Goal: Task Accomplishment & Management: Use online tool/utility

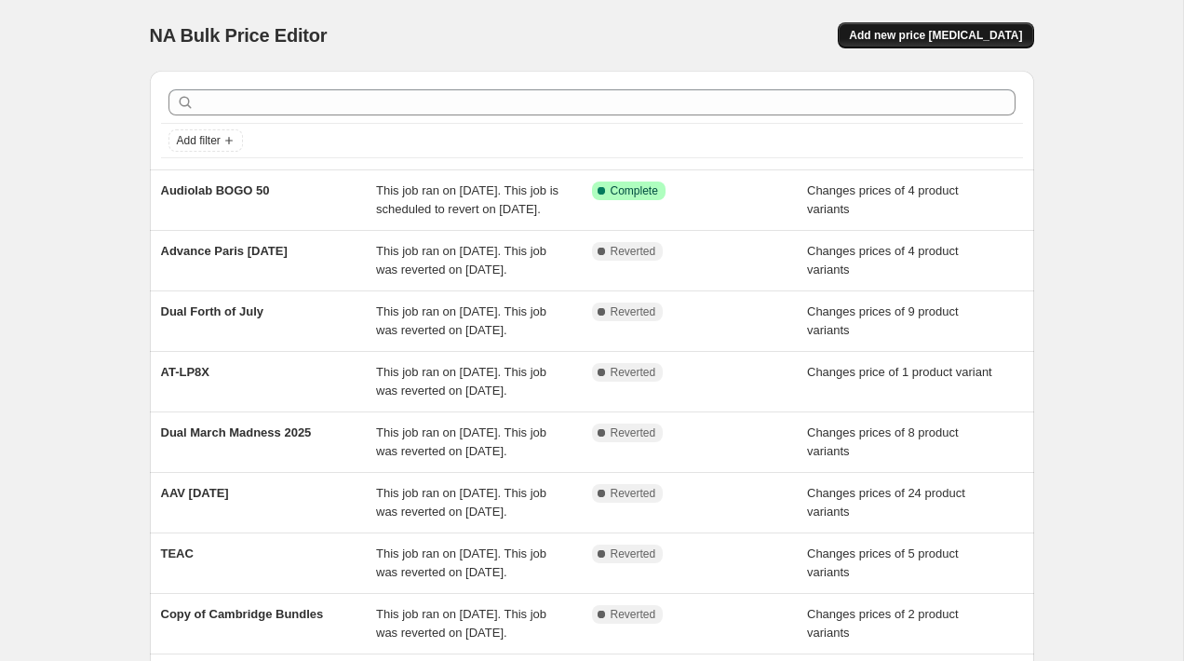
click at [952, 26] on button "Add new price [MEDICAL_DATA]" at bounding box center [936, 35] width 196 height 26
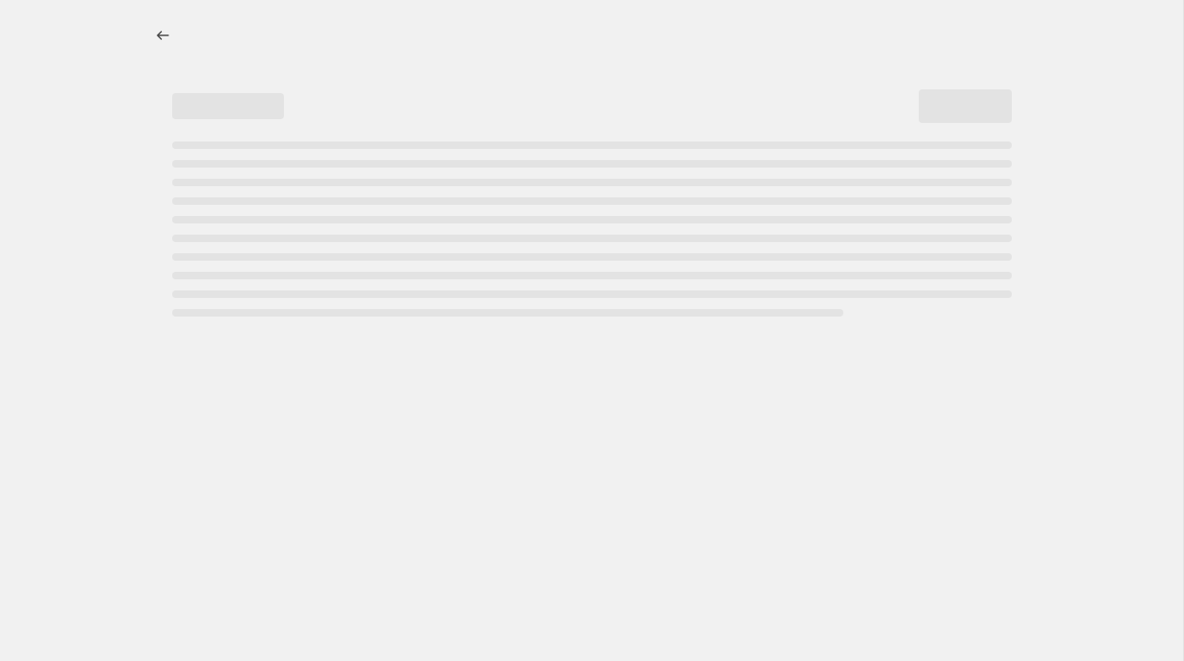
select select "percentage"
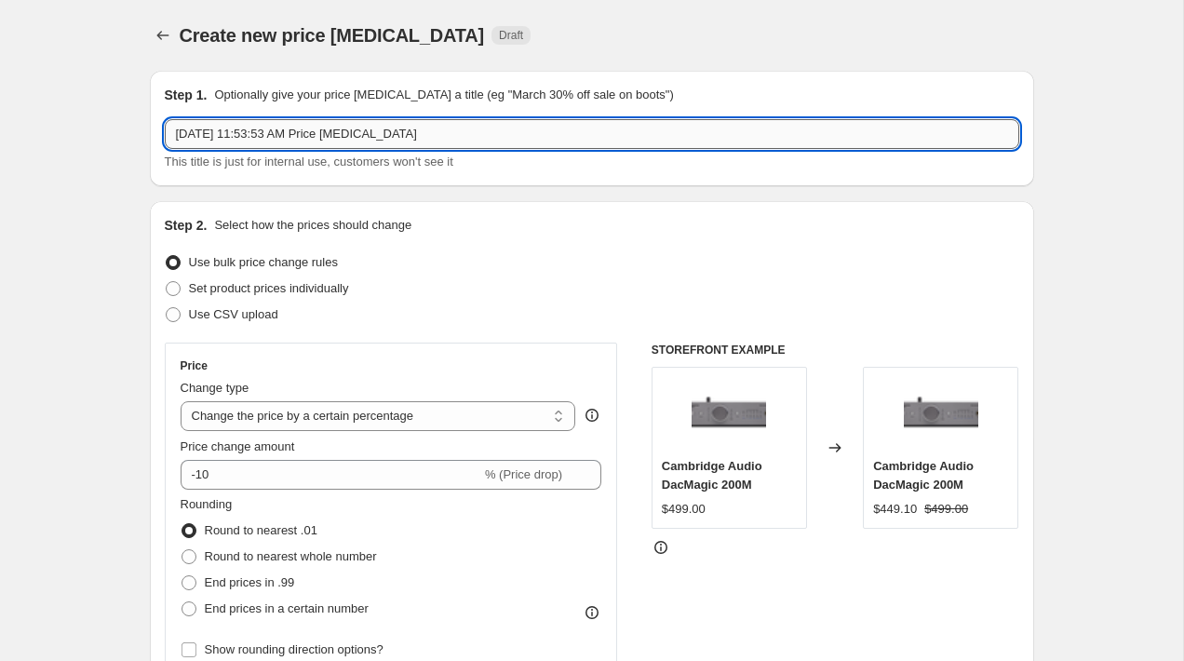
click at [347, 129] on input "[DATE] 11:53:53 AM Price [MEDICAL_DATA]" at bounding box center [592, 134] width 855 height 30
click at [513, 137] on input "[DATE] 11:53:53 AM Price [MEDICAL_DATA]" at bounding box center [592, 134] width 855 height 30
click at [513, 135] on input "[DATE] 11:53:53 AM Price [MEDICAL_DATA]" at bounding box center [592, 134] width 855 height 30
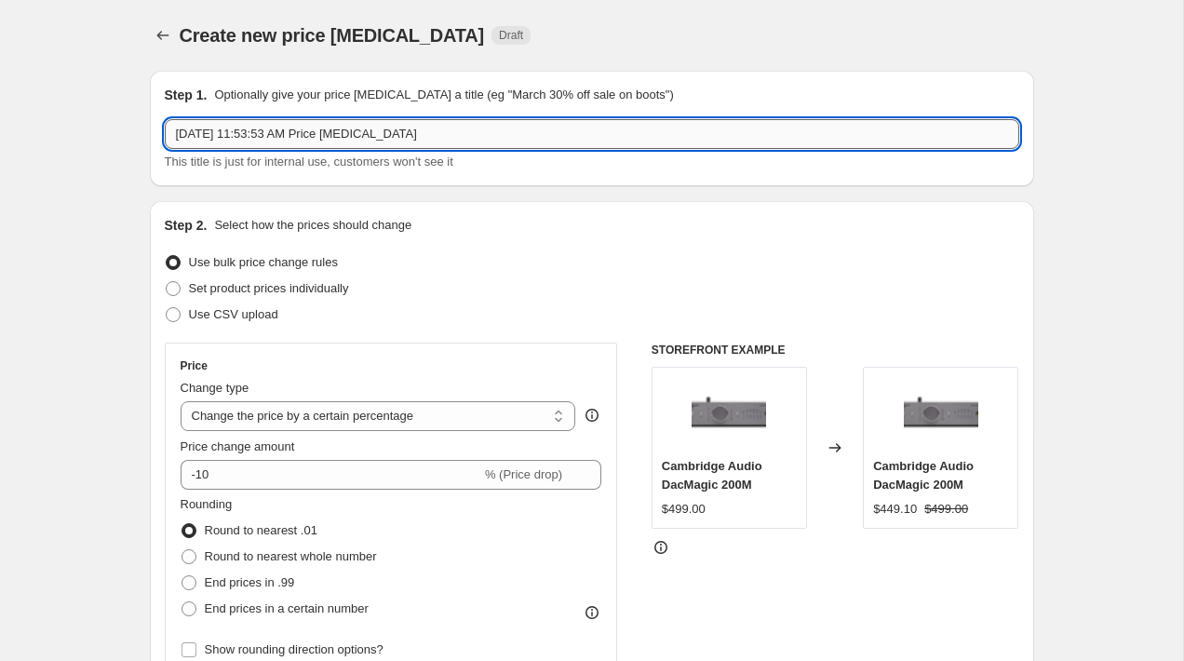
click at [513, 135] on input "[DATE] 11:53:53 AM Price [MEDICAL_DATA]" at bounding box center [592, 134] width 855 height 30
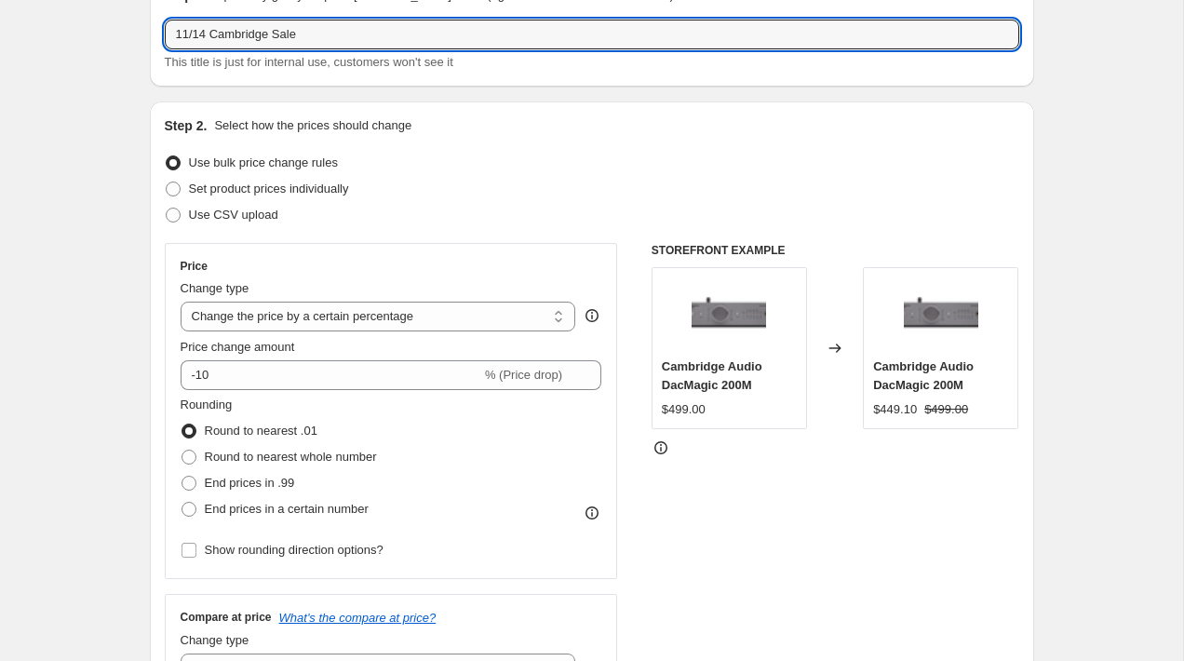
scroll to position [98, 0]
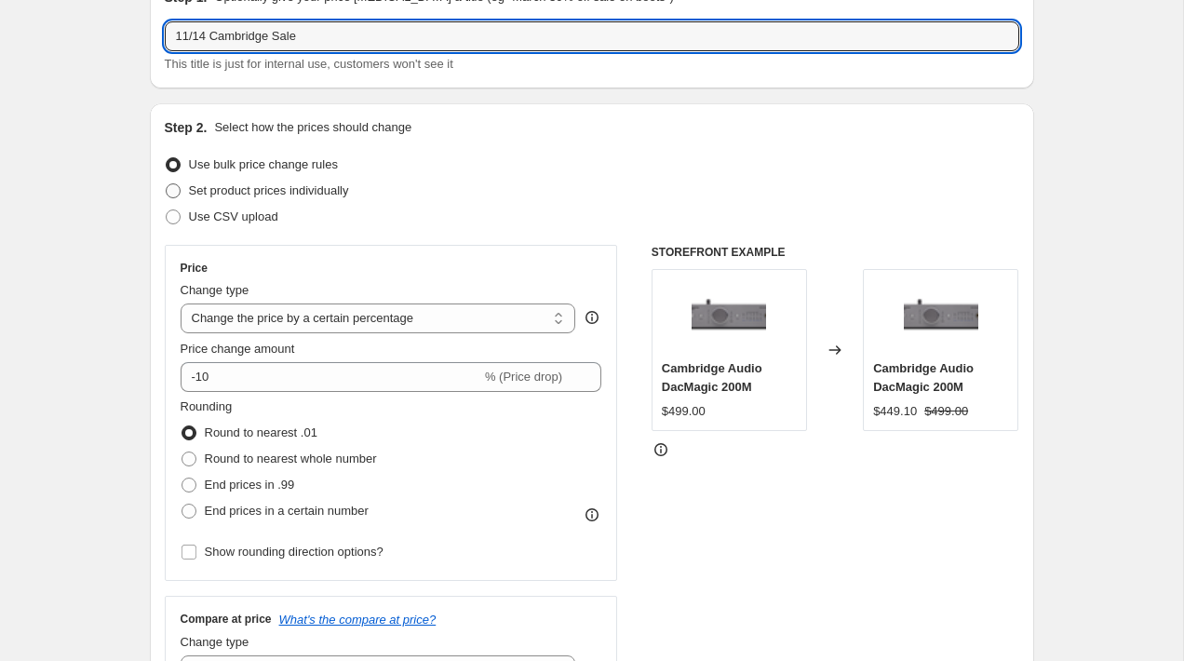
type input "11/14 Cambridge Sale"
click at [178, 192] on span at bounding box center [173, 190] width 15 height 15
click at [167, 184] on input "Set product prices individually" at bounding box center [166, 183] width 1 height 1
radio input "true"
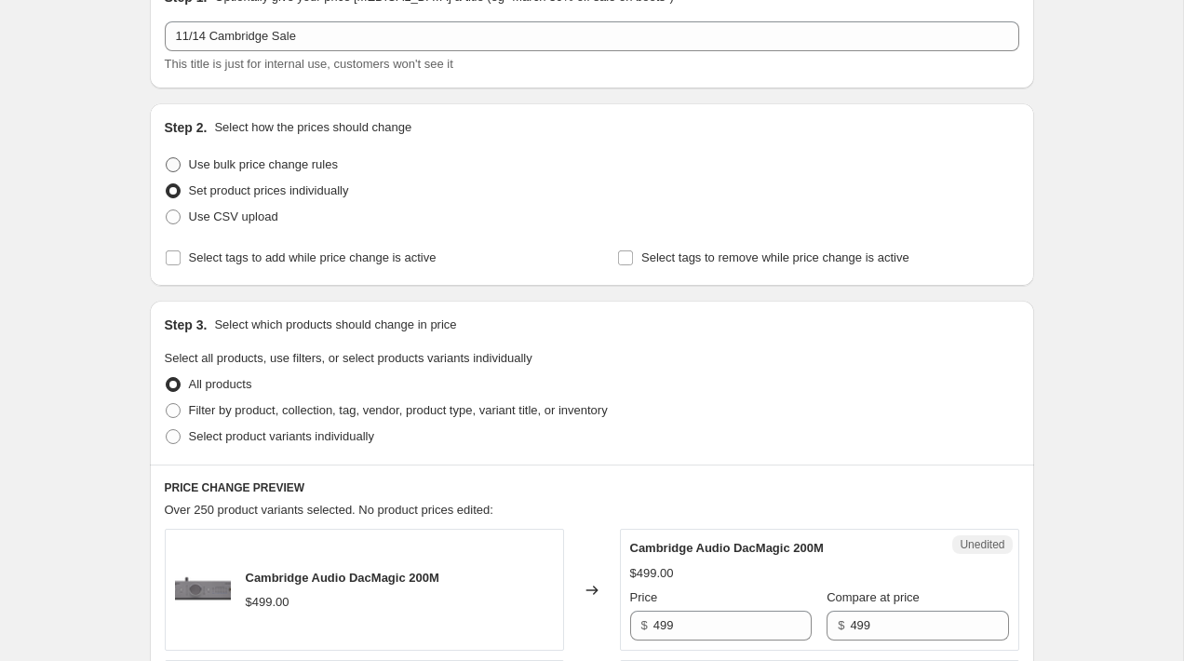
click at [171, 162] on span at bounding box center [173, 164] width 15 height 15
click at [167, 158] on input "Use bulk price change rules" at bounding box center [166, 157] width 1 height 1
radio input "true"
select select "percentage"
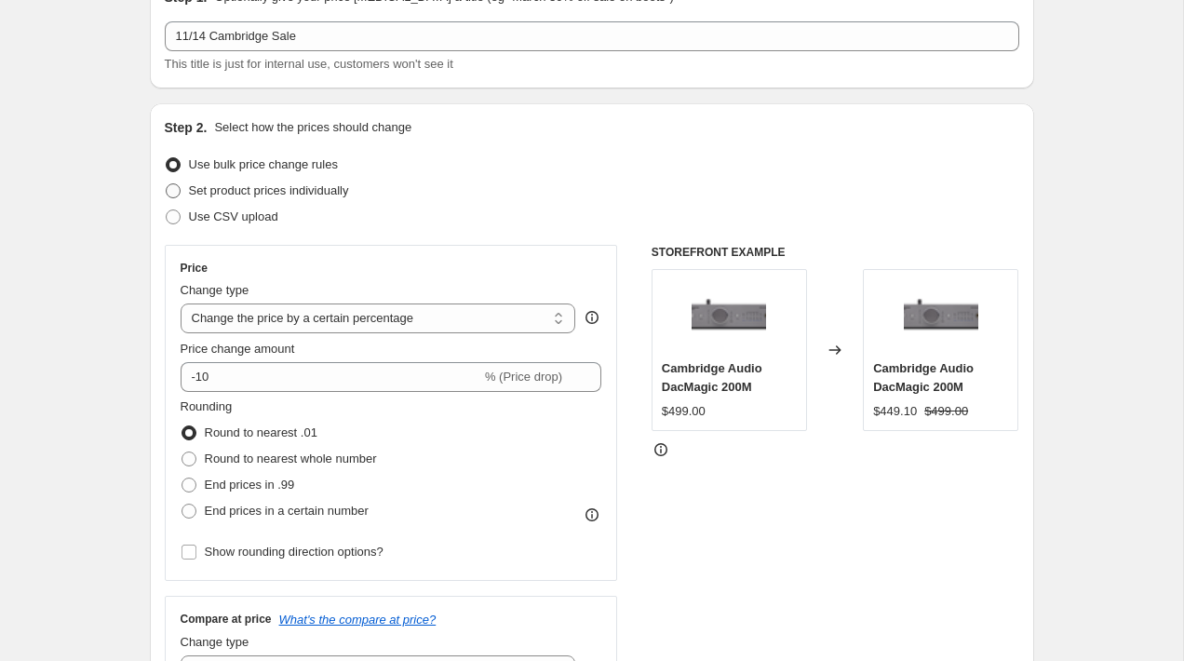
click at [168, 191] on span at bounding box center [173, 190] width 15 height 15
click at [167, 184] on input "Set product prices individually" at bounding box center [166, 183] width 1 height 1
radio input "true"
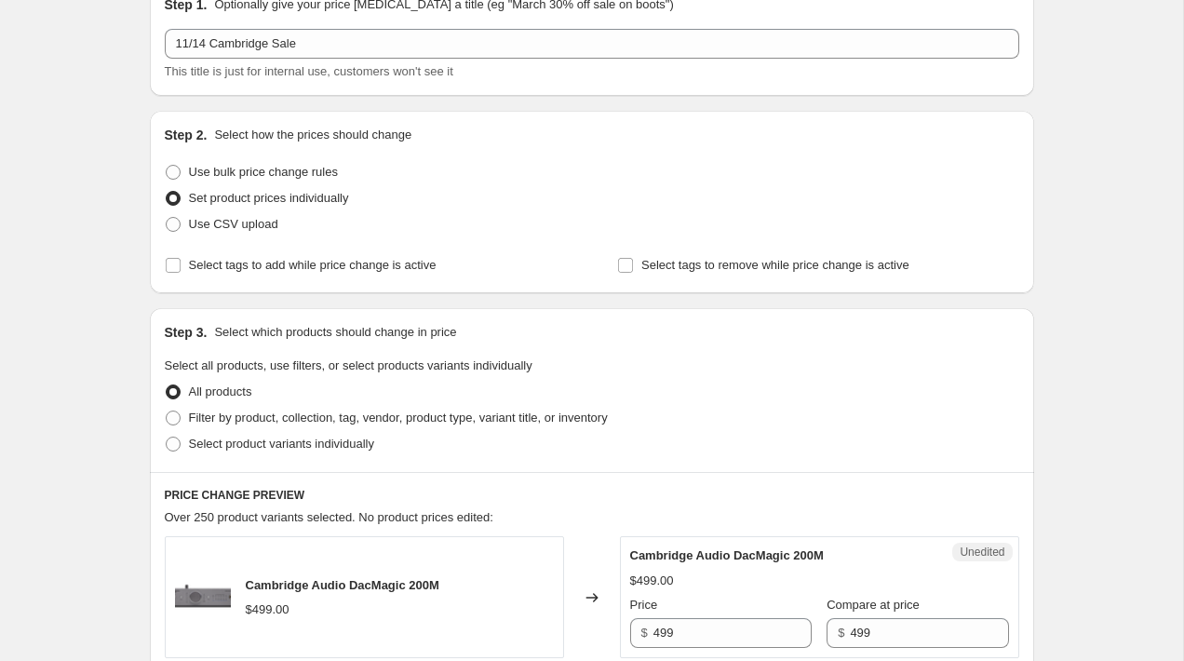
scroll to position [91, 0]
click at [221, 269] on span "Select tags to add while price change is active" at bounding box center [313, 264] width 248 height 14
click at [181, 269] on input "Select tags to add while price change is active" at bounding box center [173, 264] width 15 height 15
checkbox input "true"
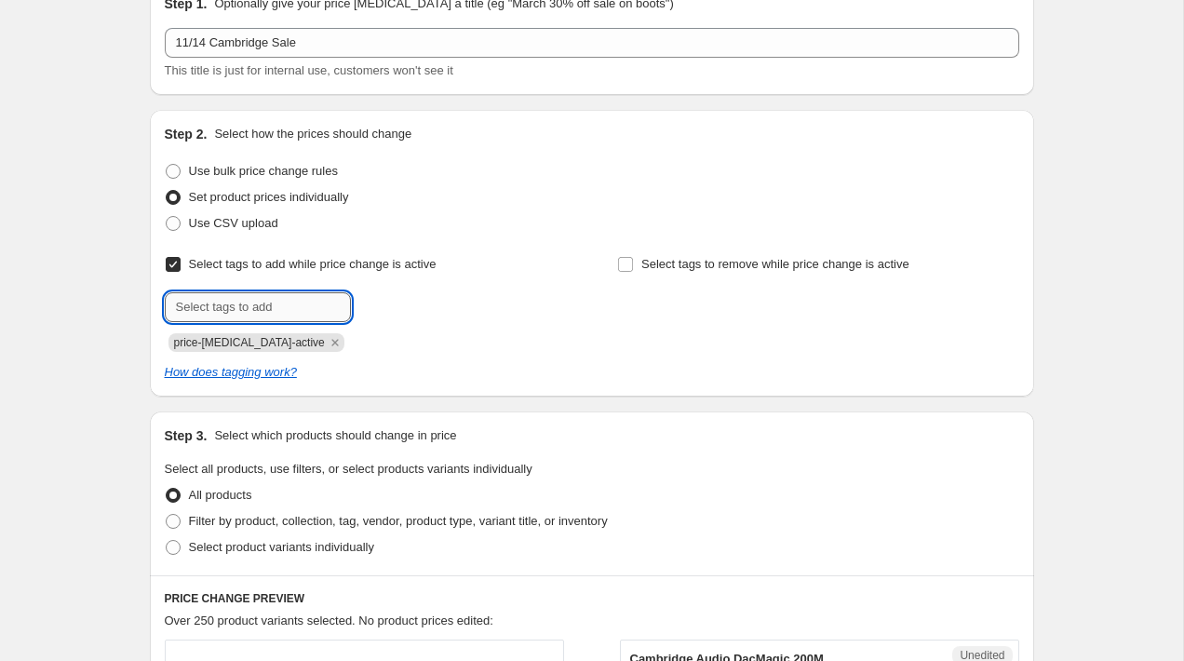
click at [232, 311] on input "text" at bounding box center [258, 307] width 186 height 30
click at [493, 355] on div "Select tags to add while price change is active Submit price-[MEDICAL_DATA]-act…" at bounding box center [592, 316] width 855 height 130
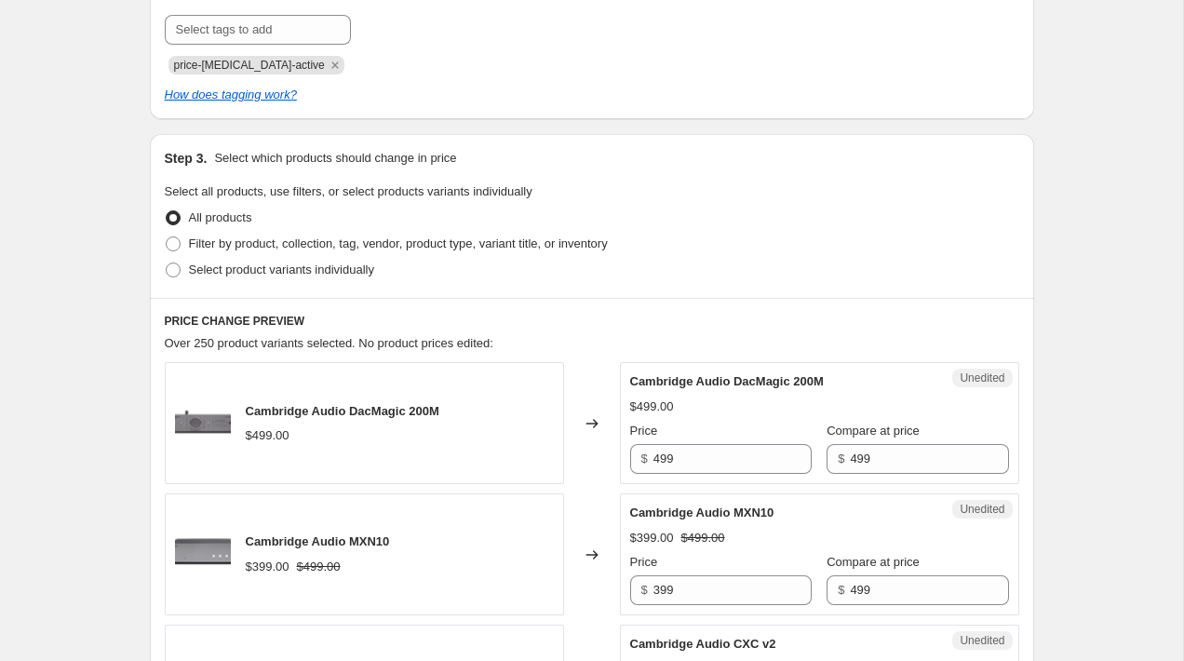
scroll to position [388, 0]
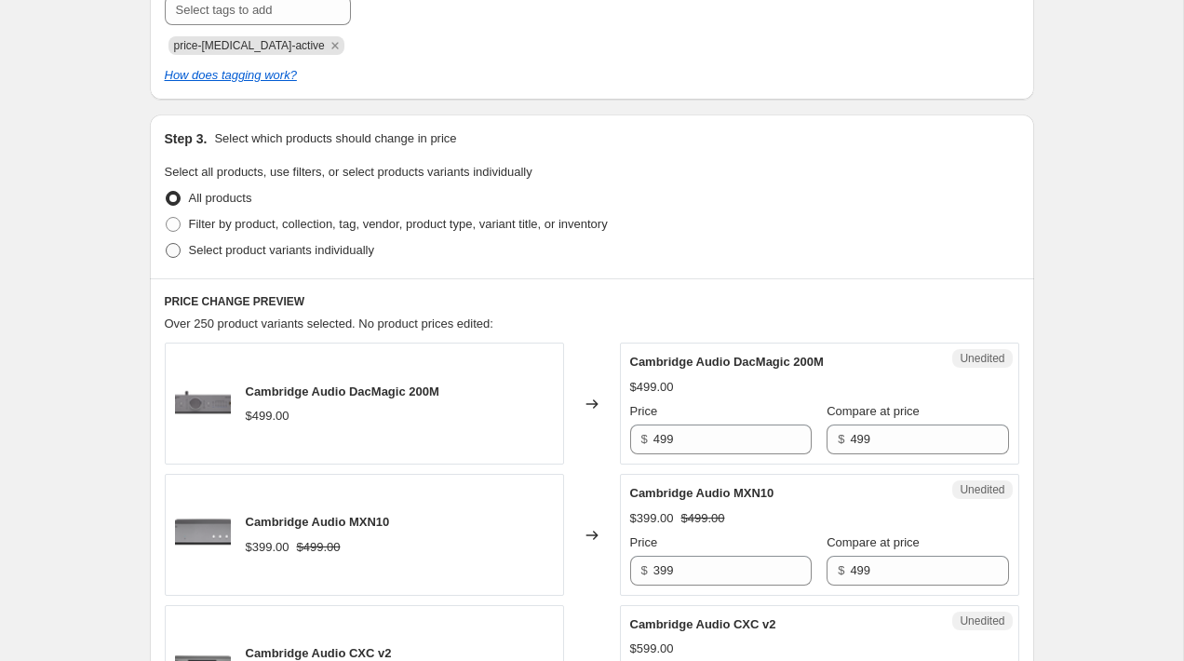
click at [170, 259] on label "Select product variants individually" at bounding box center [269, 250] width 209 height 26
click at [167, 244] on input "Select product variants individually" at bounding box center [166, 243] width 1 height 1
radio input "true"
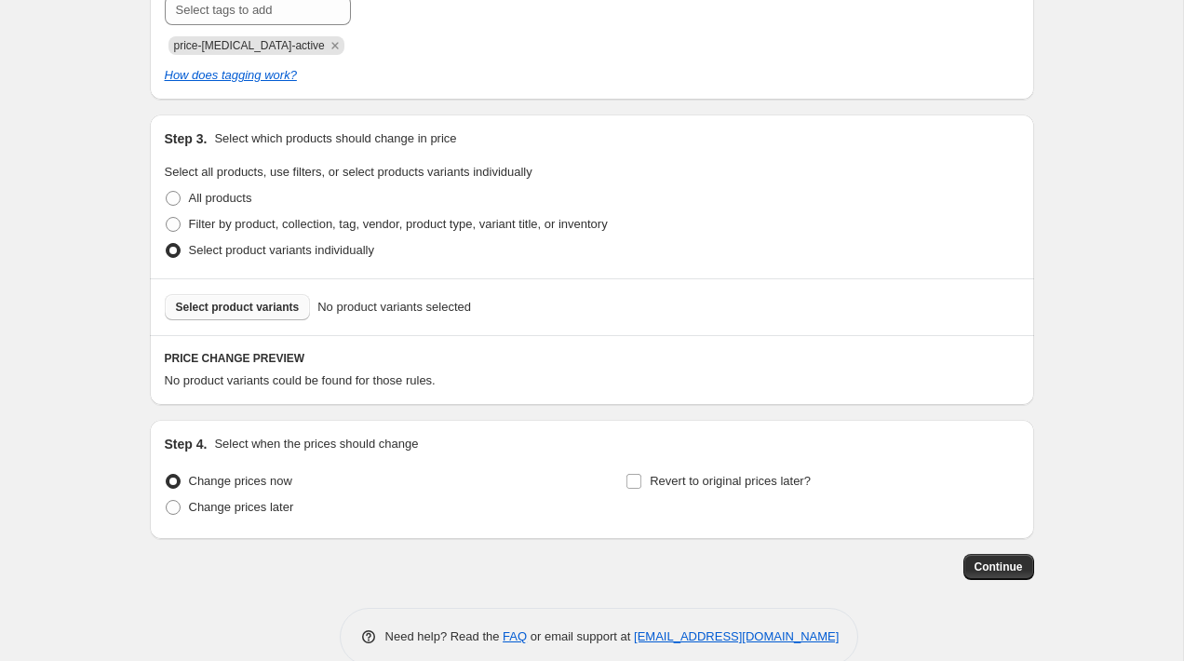
click at [266, 315] on button "Select product variants" at bounding box center [238, 307] width 146 height 26
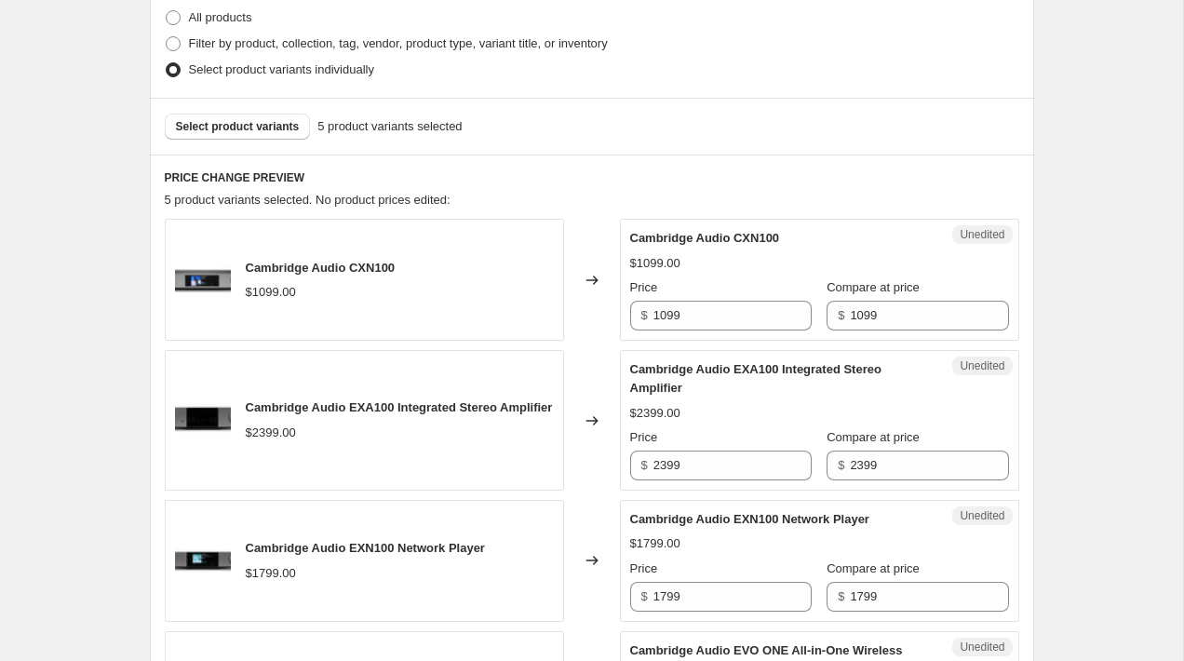
scroll to position [588, 0]
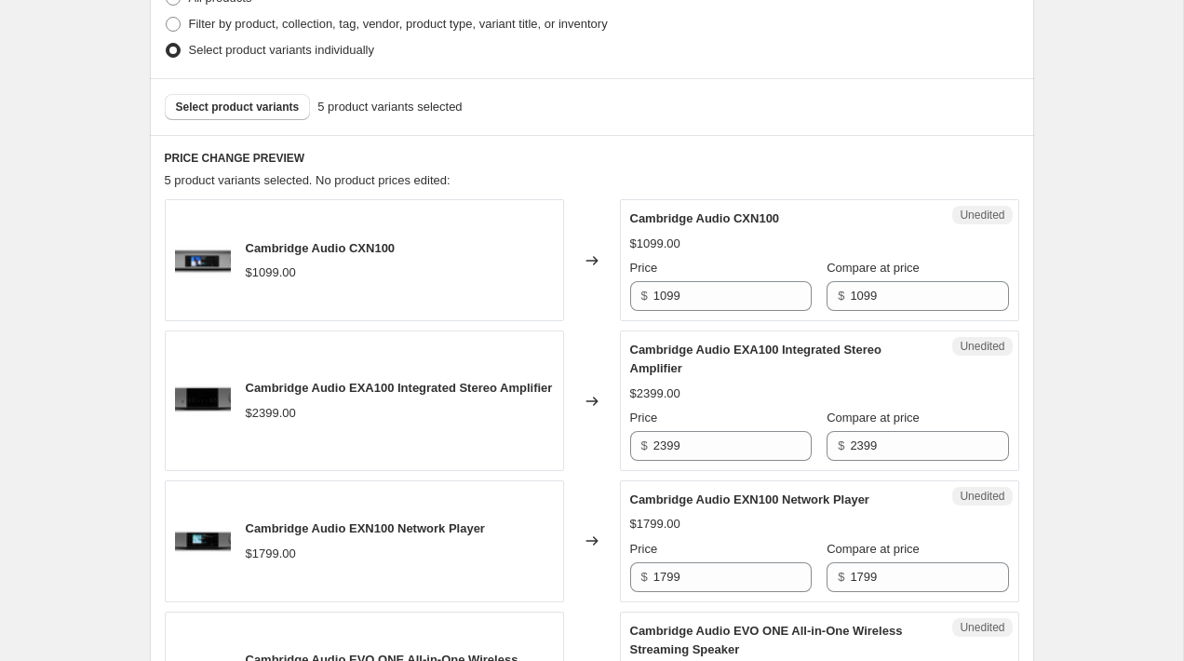
click at [864, 316] on div "Unedited Cambridge Audio CXN100 $1099.00 Price $ 1099 Compare at price $ 1099" at bounding box center [819, 260] width 399 height 122
click at [864, 300] on input "1099" at bounding box center [929, 296] width 158 height 30
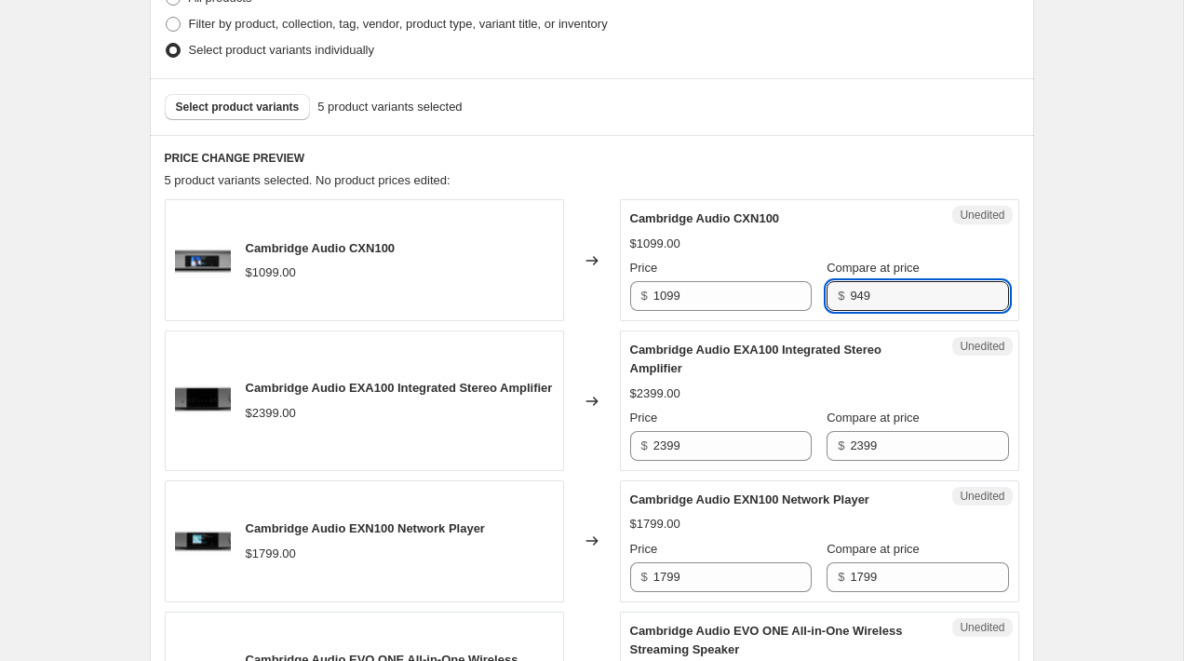
type input "949"
click at [1079, 263] on div "Create new price [MEDICAL_DATA]. This page is ready Create new price [MEDICAL_D…" at bounding box center [591, 320] width 1183 height 1816
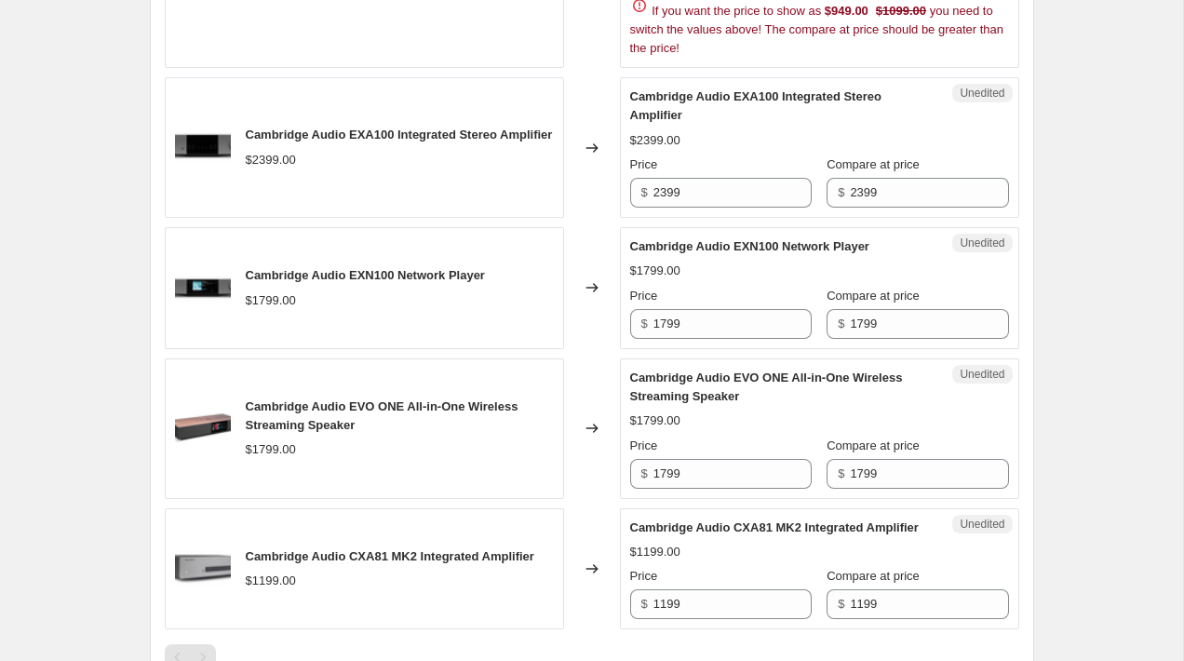
scroll to position [696, 0]
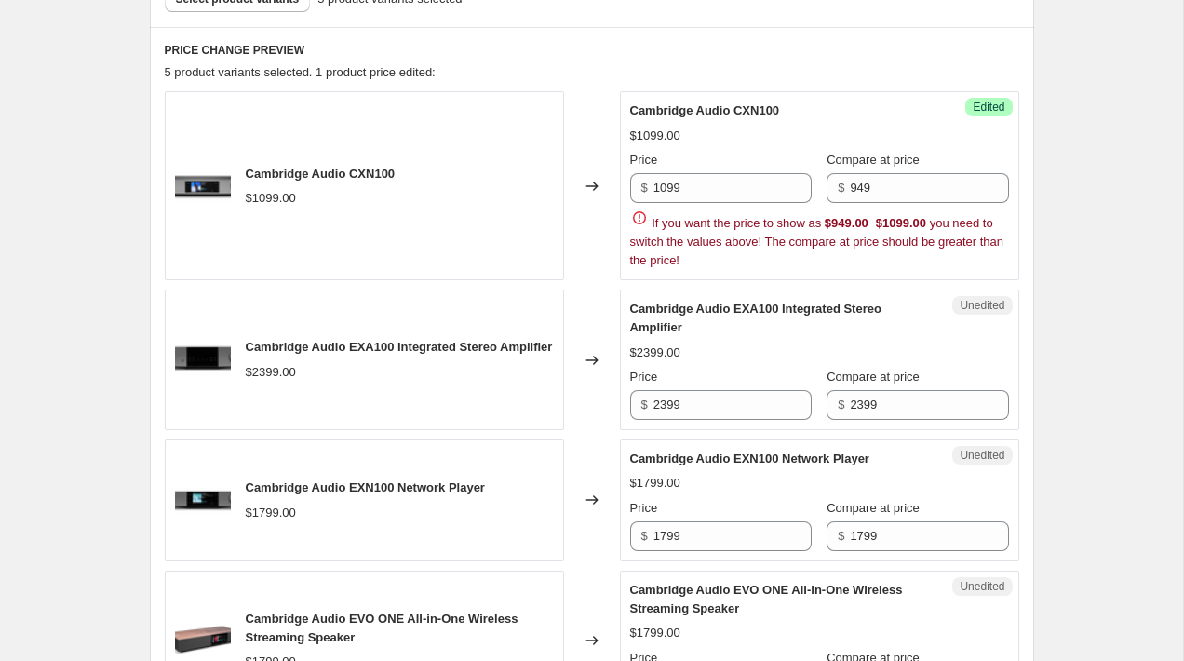
click at [898, 370] on span "Compare at price" at bounding box center [873, 377] width 93 height 14
click at [898, 390] on input "2399" at bounding box center [929, 405] width 158 height 30
click at [850, 394] on input "2399" at bounding box center [929, 405] width 158 height 30
type input "2199"
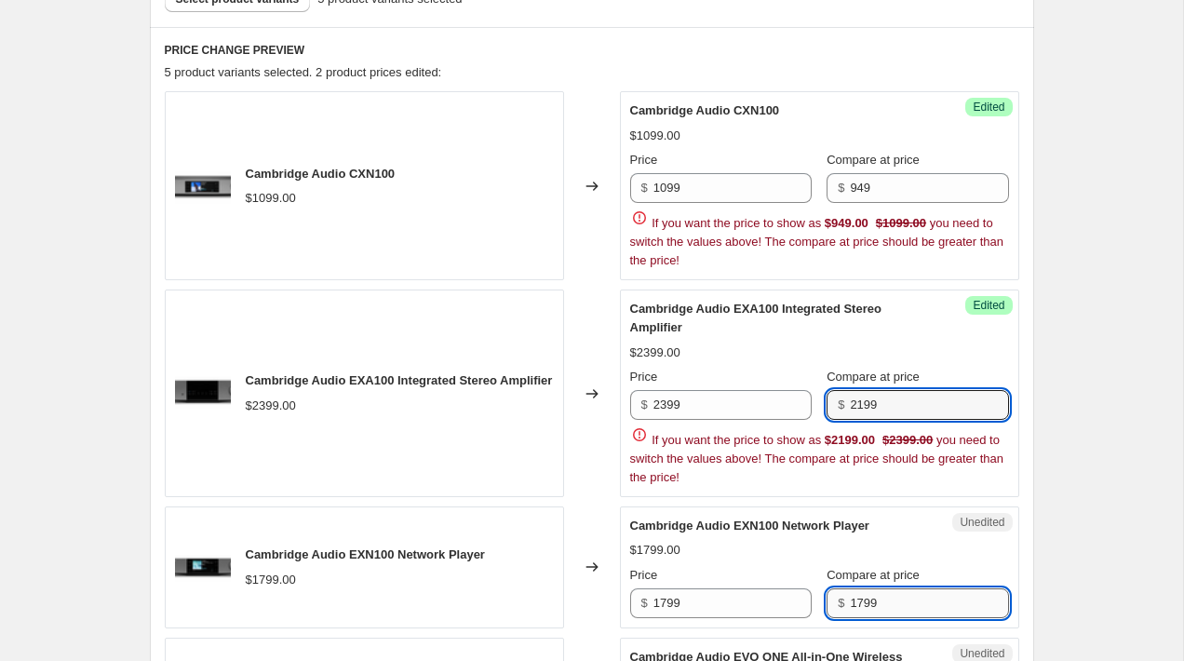
click at [850, 597] on input "1799" at bounding box center [929, 603] width 158 height 30
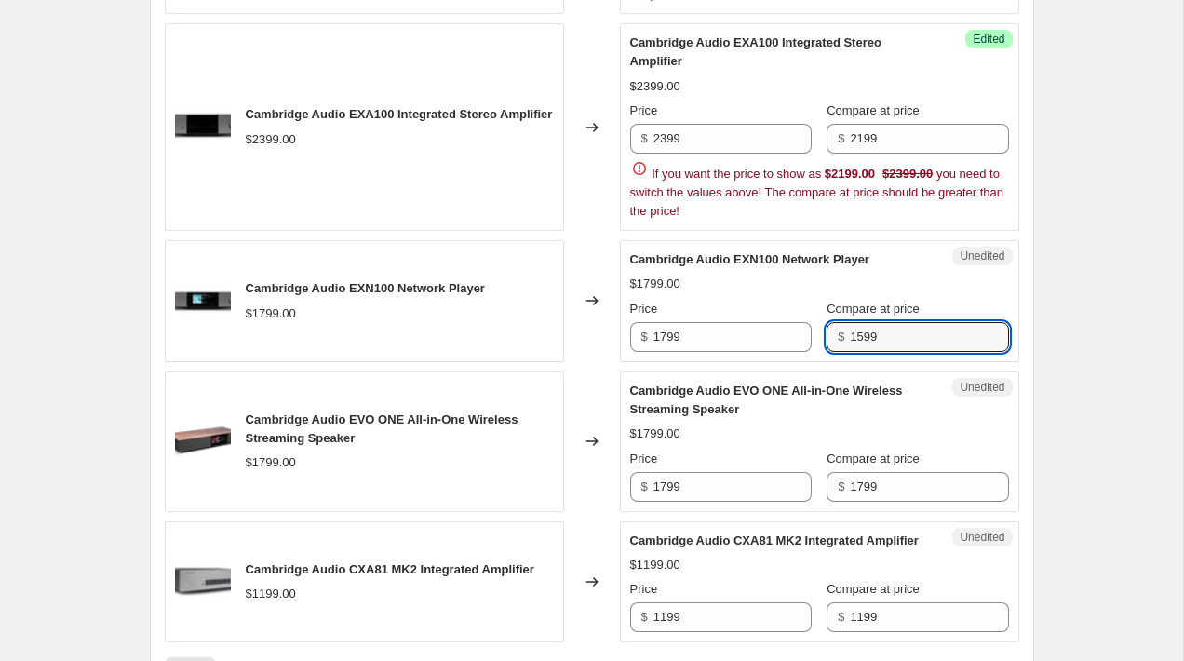
scroll to position [962, 0]
type input "1599"
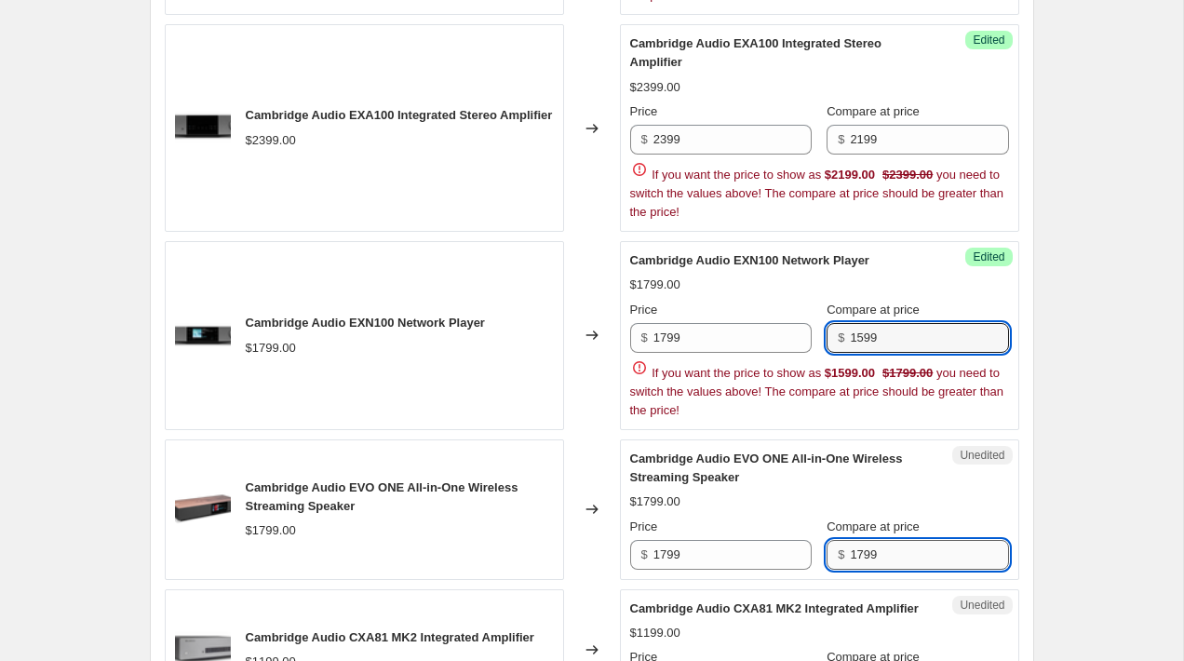
click at [865, 547] on input "1799" at bounding box center [929, 555] width 158 height 30
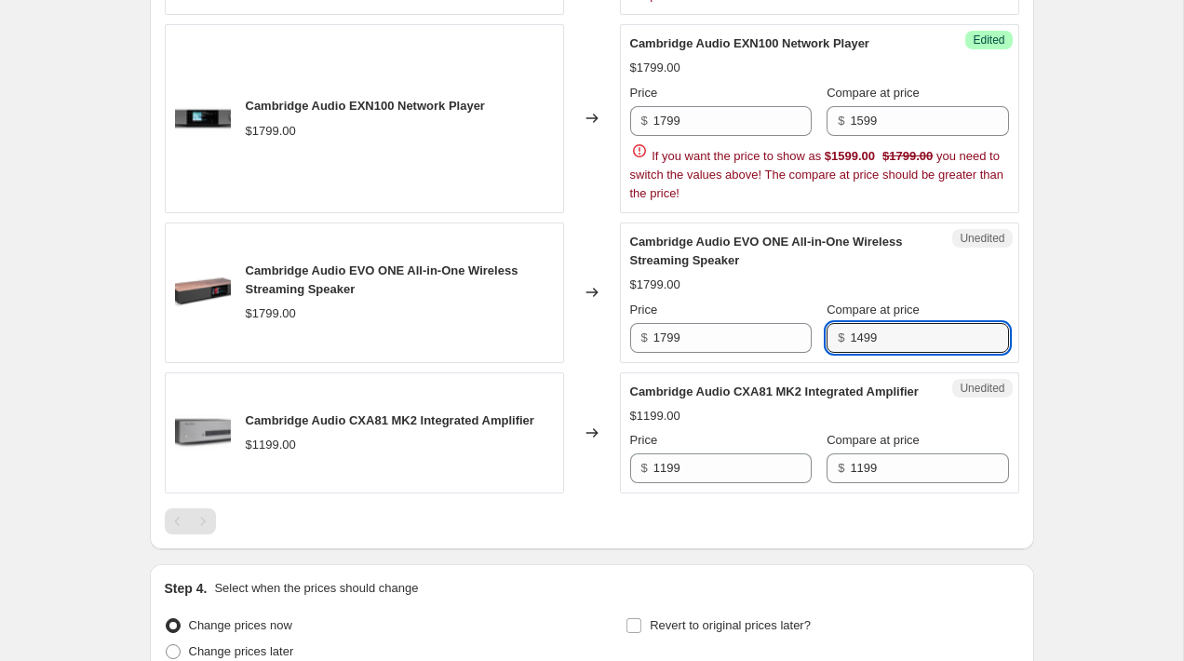
scroll to position [1192, 0]
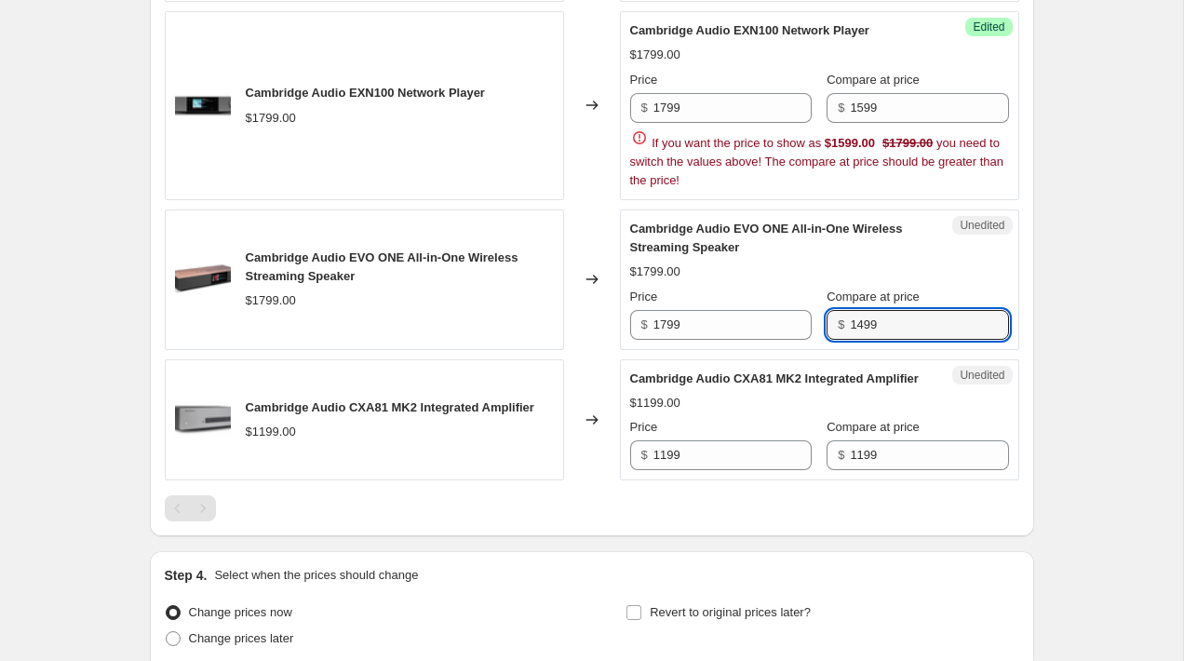
type input "1499"
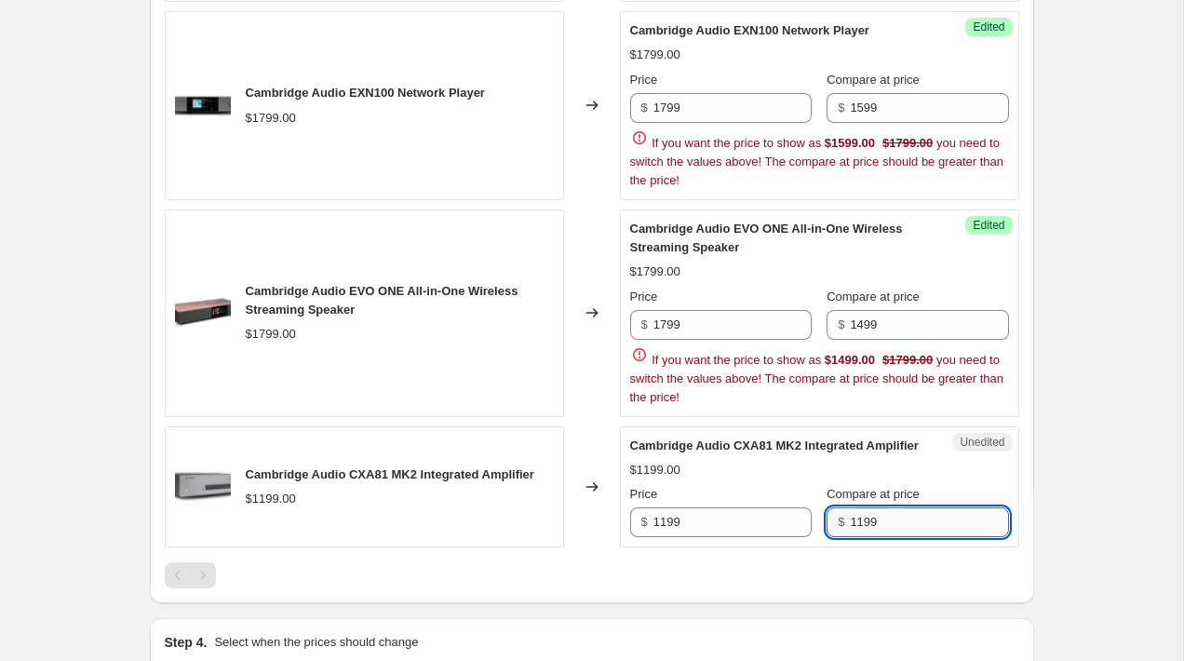
click at [850, 537] on input "1199" at bounding box center [929, 522] width 158 height 30
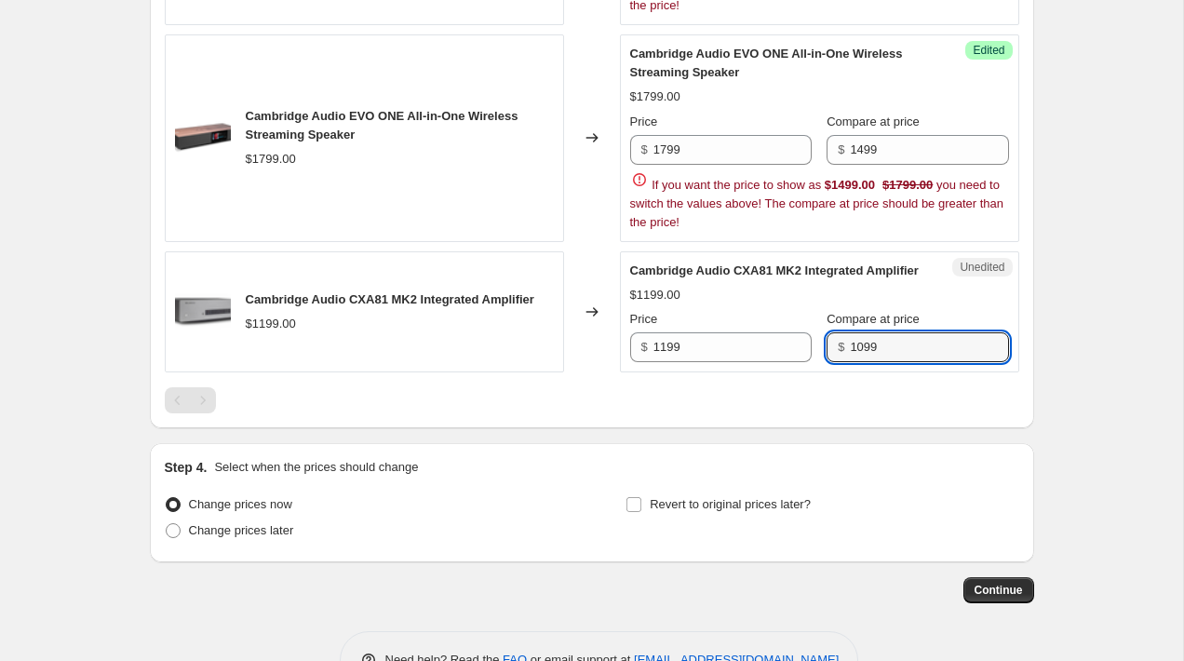
scroll to position [1379, 0]
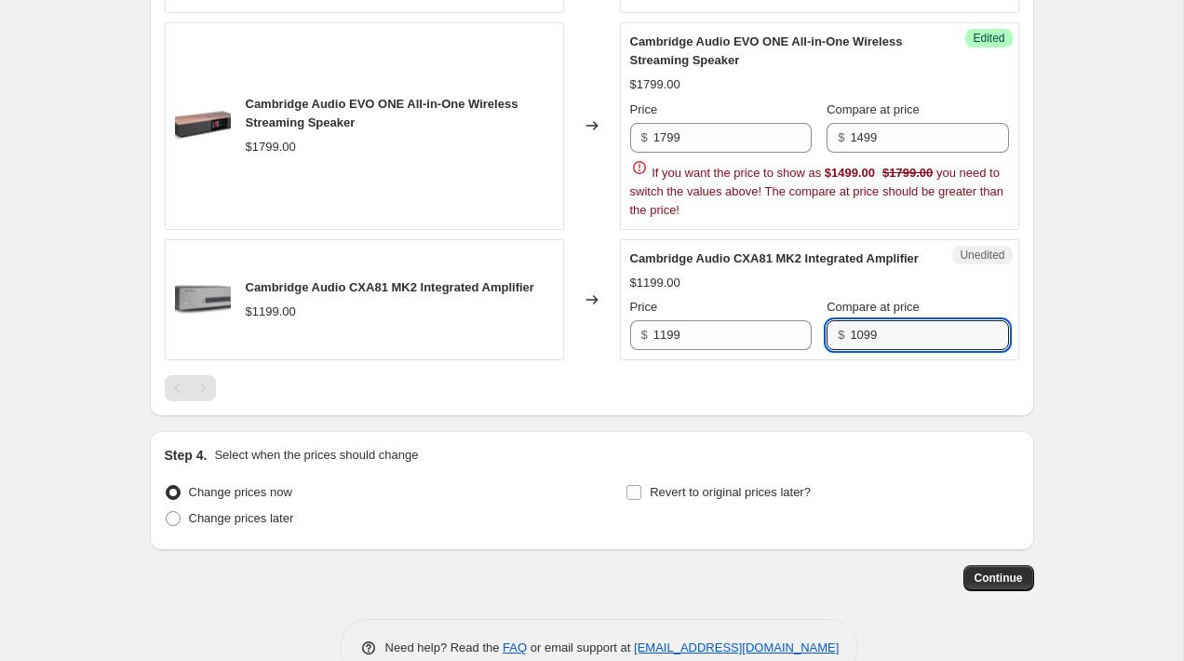
type input "1099"
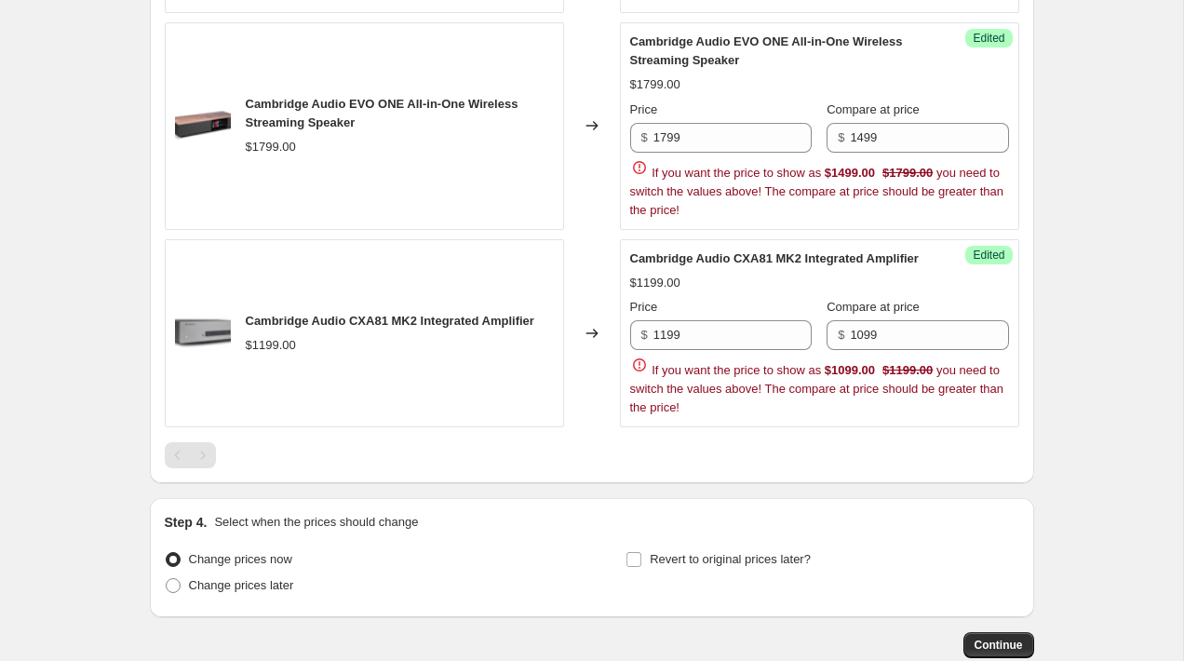
click at [284, 531] on div "Step 4. Select when the prices should change Change prices now Change prices la…" at bounding box center [592, 557] width 855 height 89
click at [200, 578] on span "Change prices later" at bounding box center [241, 585] width 105 height 14
click at [167, 578] on input "Change prices later" at bounding box center [166, 578] width 1 height 1
radio input "true"
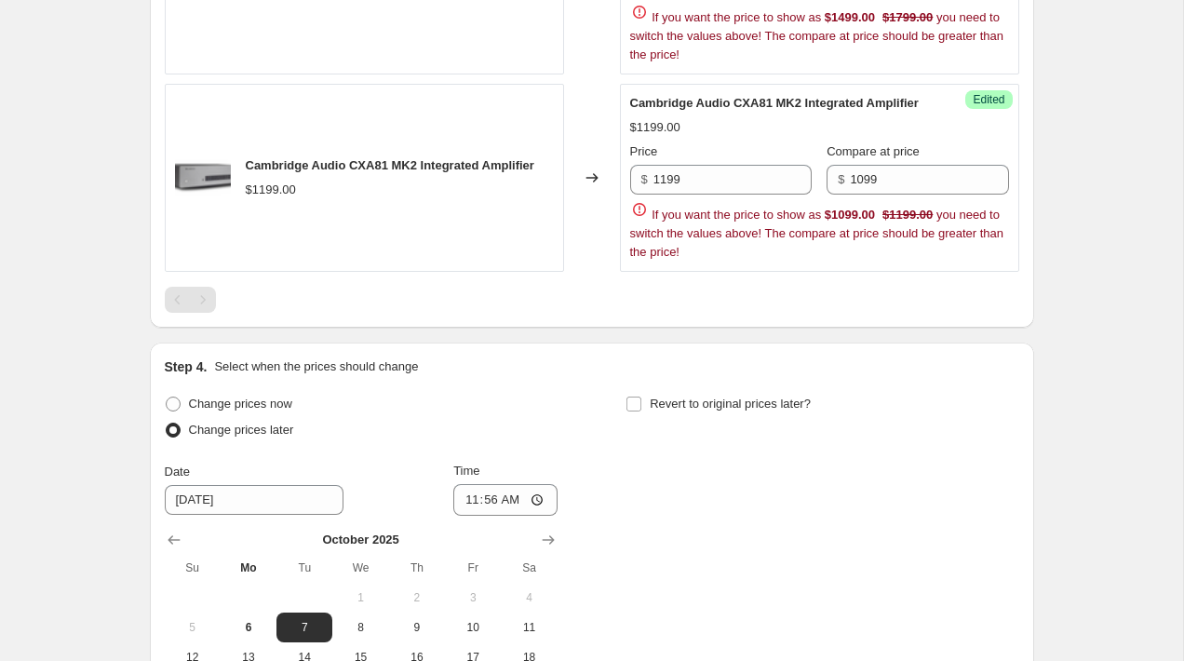
scroll to position [1532, 0]
click at [255, 480] on div "Date [DATE]" at bounding box center [254, 491] width 179 height 52
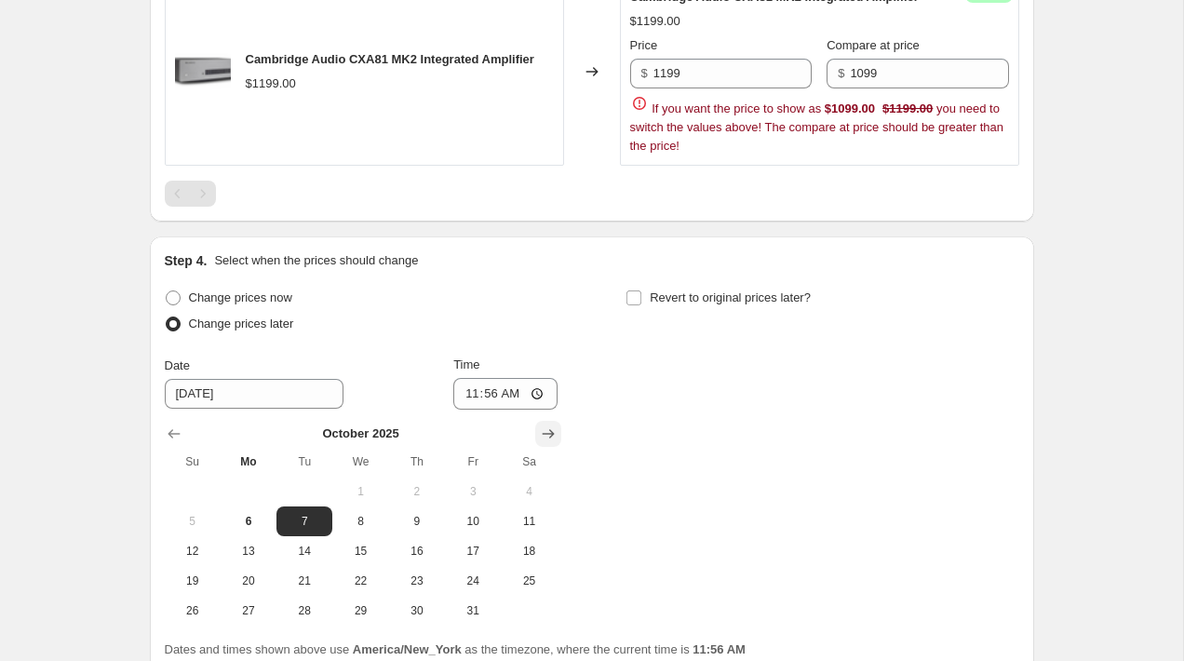
click at [547, 429] on icon "Show next month, November 2025" at bounding box center [548, 434] width 19 height 19
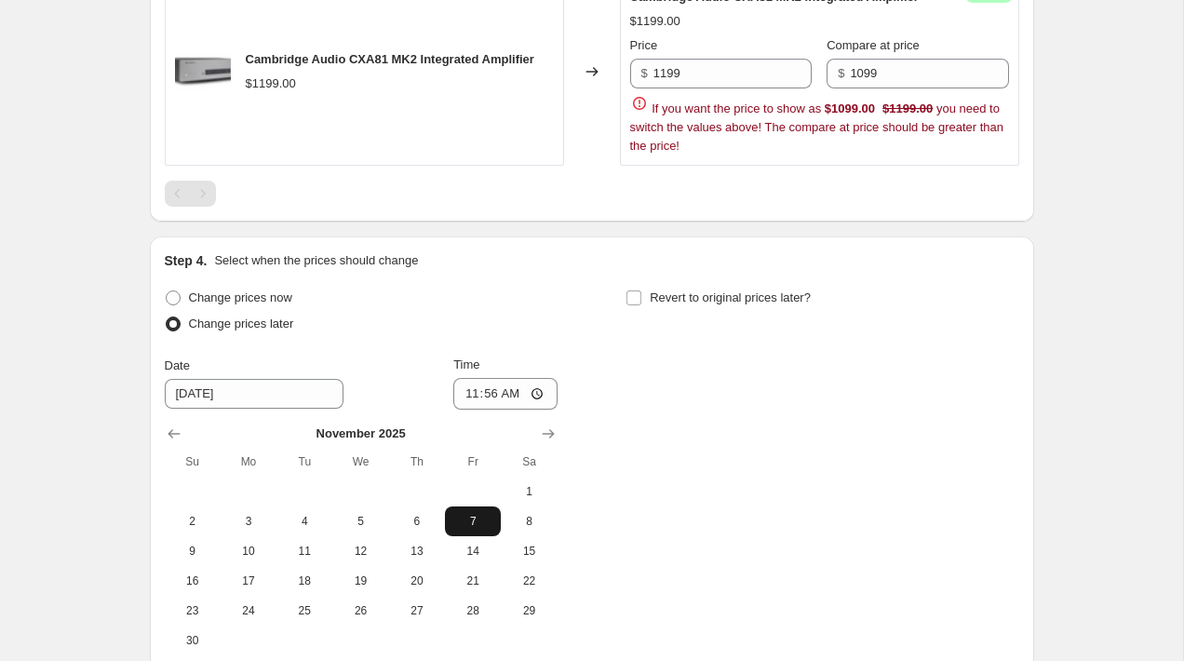
click at [466, 527] on button "7" at bounding box center [473, 521] width 56 height 30
click at [467, 549] on span "14" at bounding box center [472, 551] width 41 height 15
type input "[DATE]"
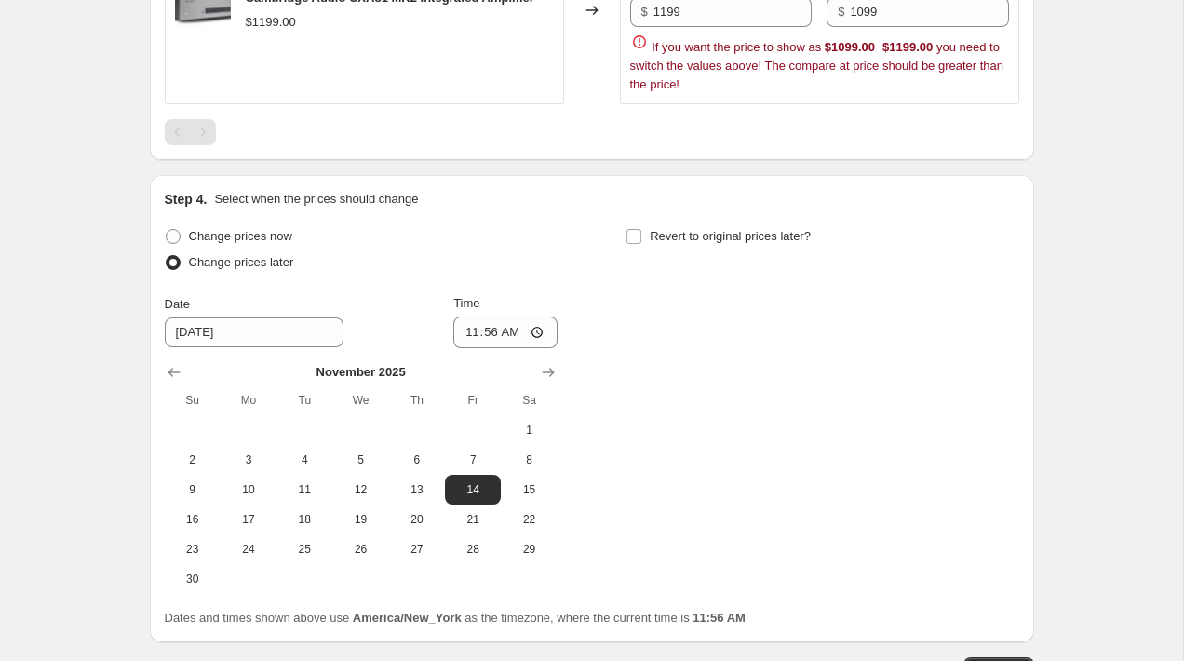
scroll to position [1734, 0]
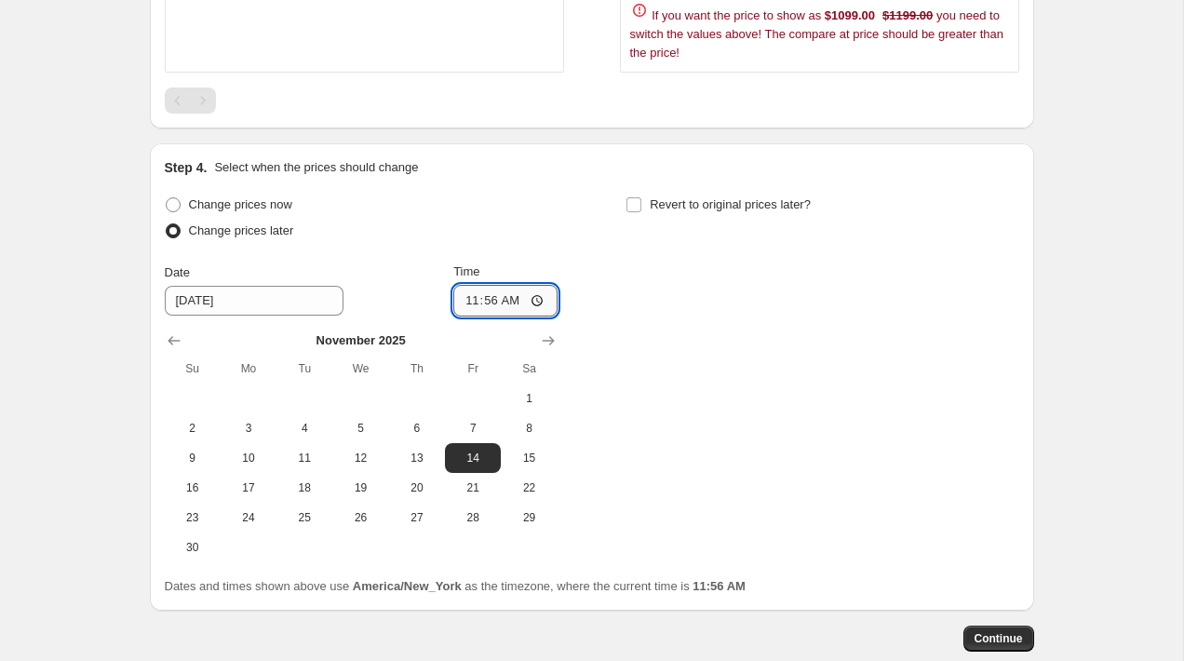
click at [517, 290] on input "11:56" at bounding box center [505, 301] width 104 height 32
click at [494, 292] on input "11:56" at bounding box center [505, 301] width 104 height 32
click at [488, 294] on input "11:56" at bounding box center [505, 301] width 104 height 32
click at [491, 298] on input "11:56" at bounding box center [505, 301] width 104 height 32
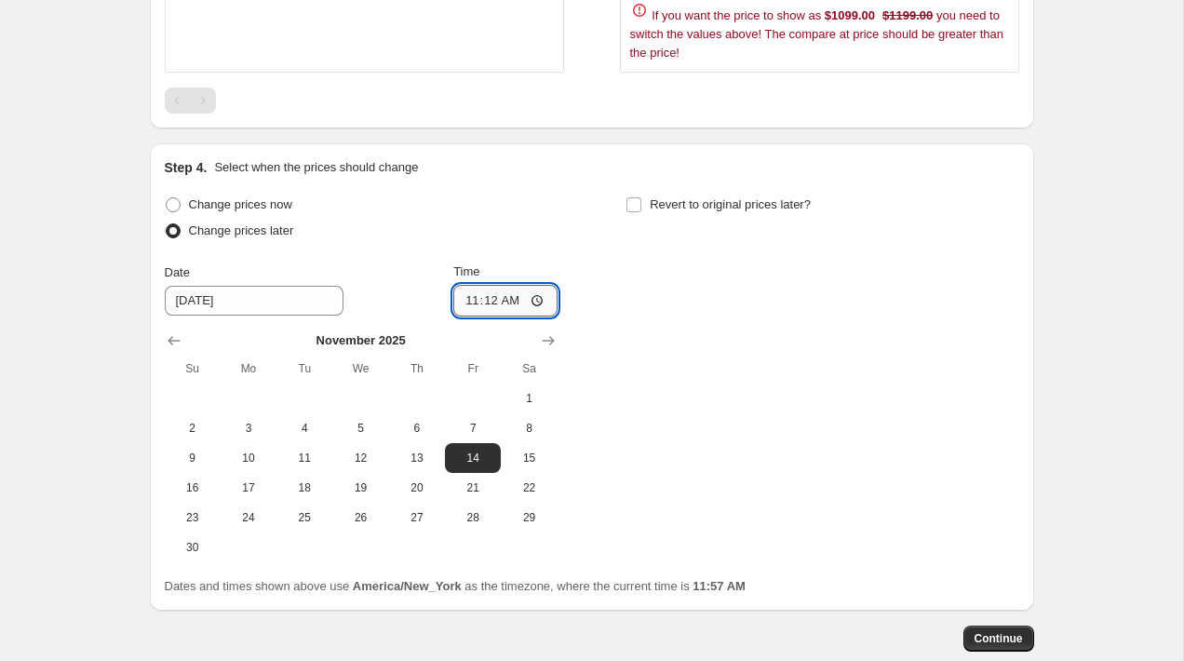
click at [479, 294] on input "11:12" at bounding box center [505, 301] width 104 height 32
click at [467, 294] on input "11:12" at bounding box center [505, 301] width 104 height 32
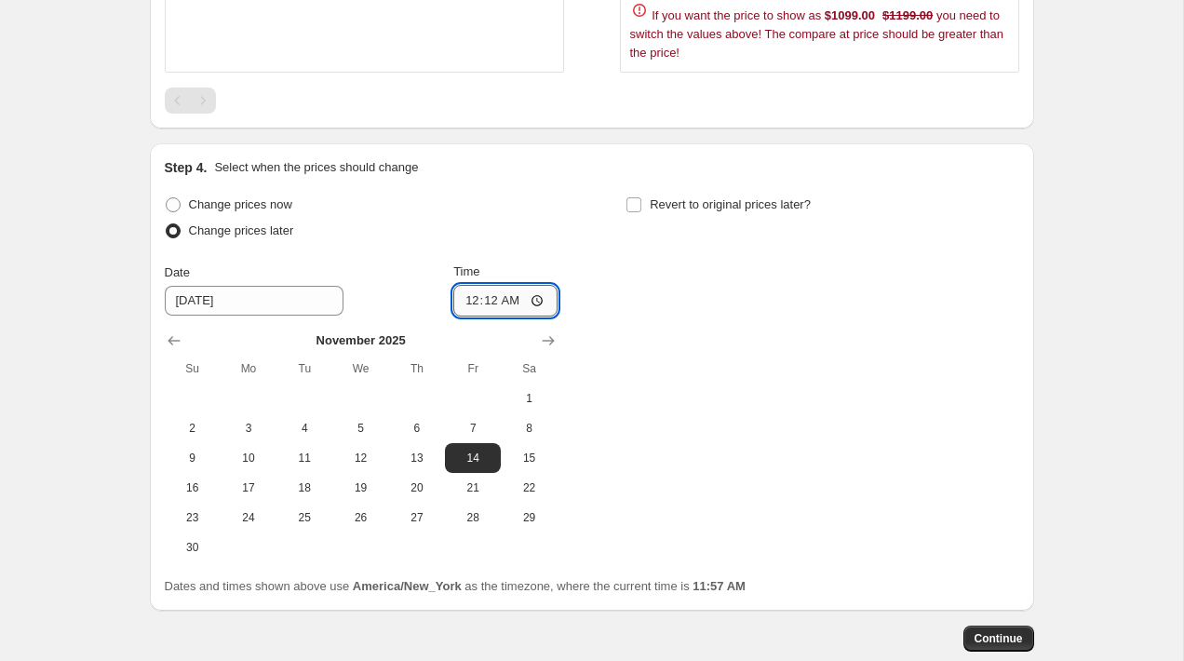
type input "00:00"
click at [753, 423] on div "Change prices now Change prices later Date [DATE] Time 00:00 [DATE] Su Mo Tu We…" at bounding box center [592, 377] width 855 height 371
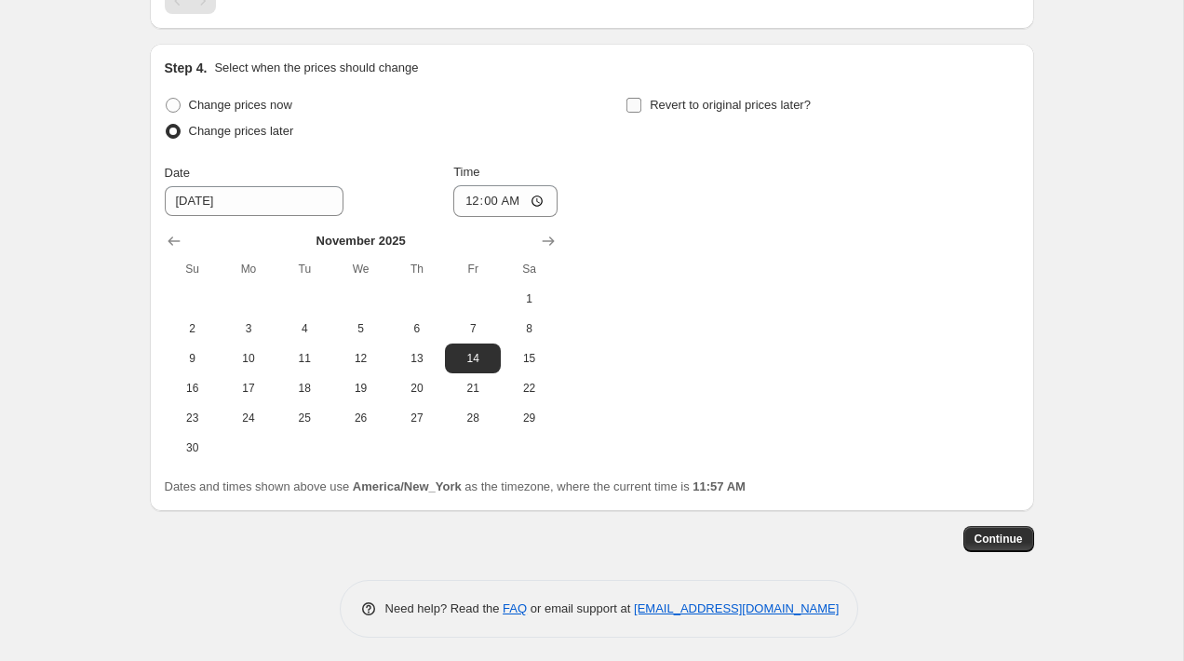
click at [638, 98] on input "Revert to original prices later?" at bounding box center [634, 105] width 15 height 15
checkbox input "true"
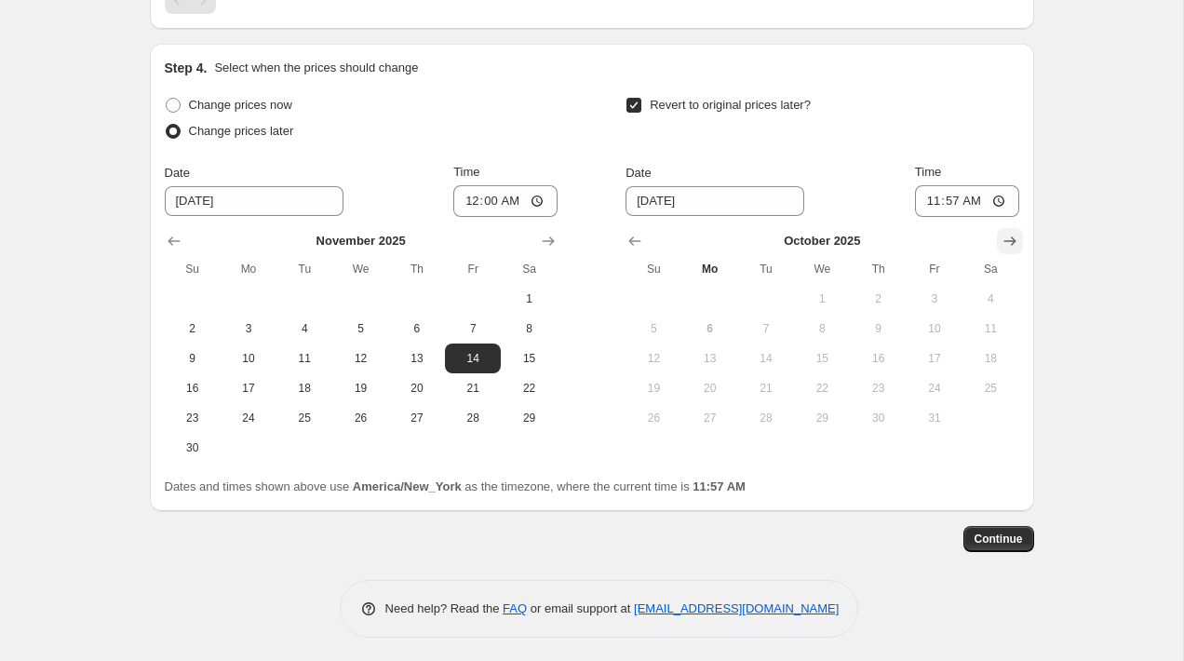
click at [1003, 236] on icon "Show next month, November 2025" at bounding box center [1010, 241] width 19 height 19
click at [1003, 236] on icon "Show next month, December 2025" at bounding box center [1010, 241] width 19 height 19
click at [1003, 236] on icon "Show next month, January 2026" at bounding box center [1010, 241] width 19 height 19
click at [715, 321] on span "5" at bounding box center [710, 328] width 41 height 15
type input "[DATE]"
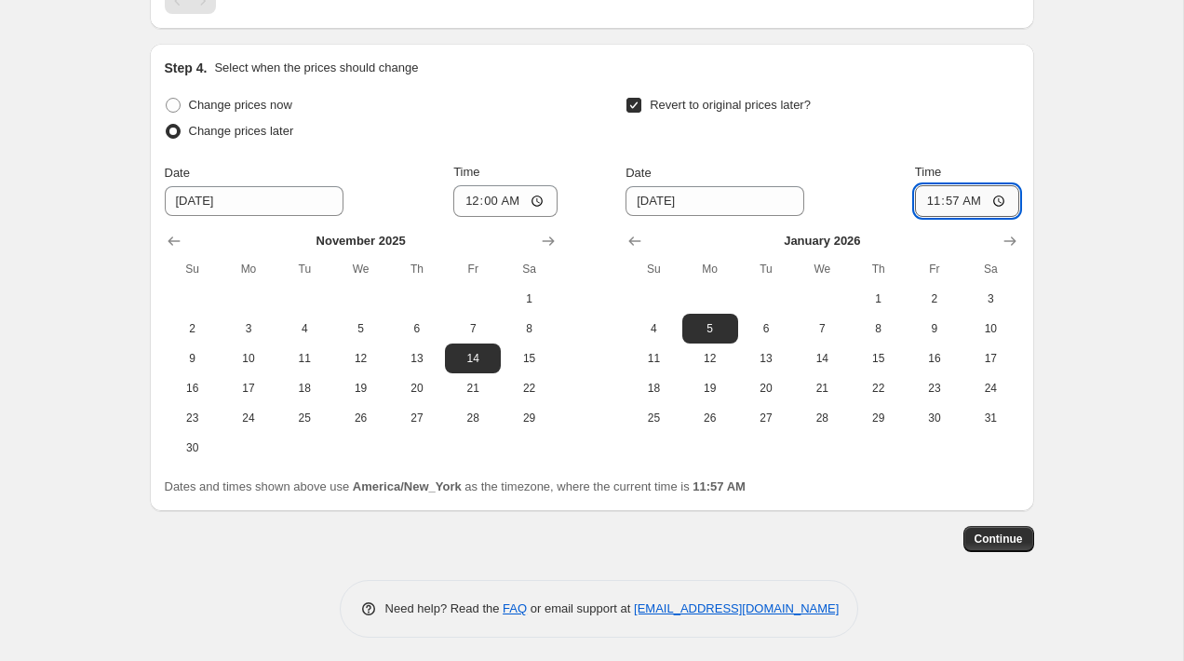
click at [961, 196] on input "11:57" at bounding box center [967, 201] width 104 height 32
click at [942, 195] on input "11:57" at bounding box center [967, 201] width 104 height 32
click at [929, 193] on input "11:57" at bounding box center [967, 201] width 104 height 32
type input "00:00"
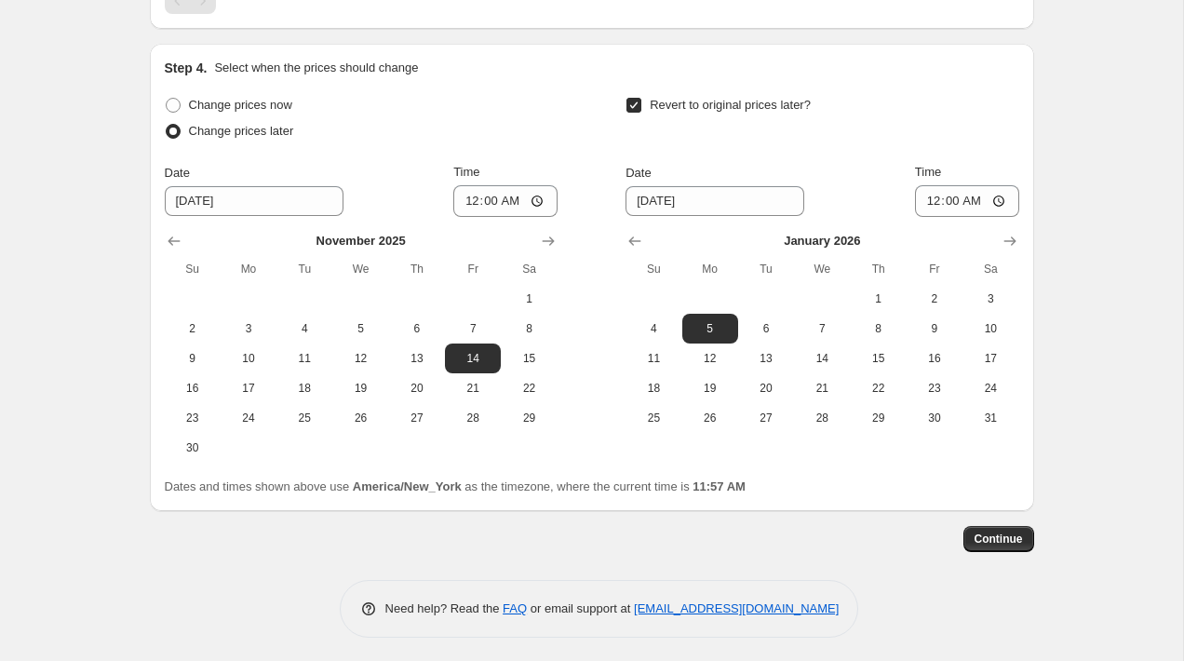
click at [999, 532] on span "Continue" at bounding box center [999, 539] width 48 height 15
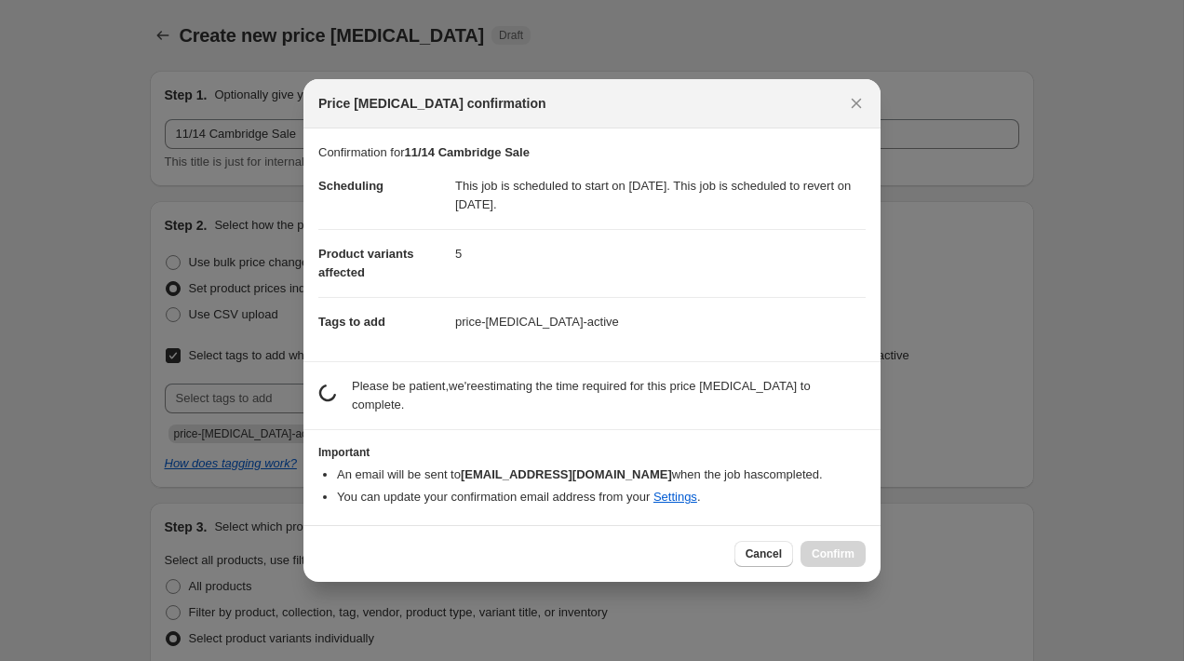
scroll to position [0, 0]
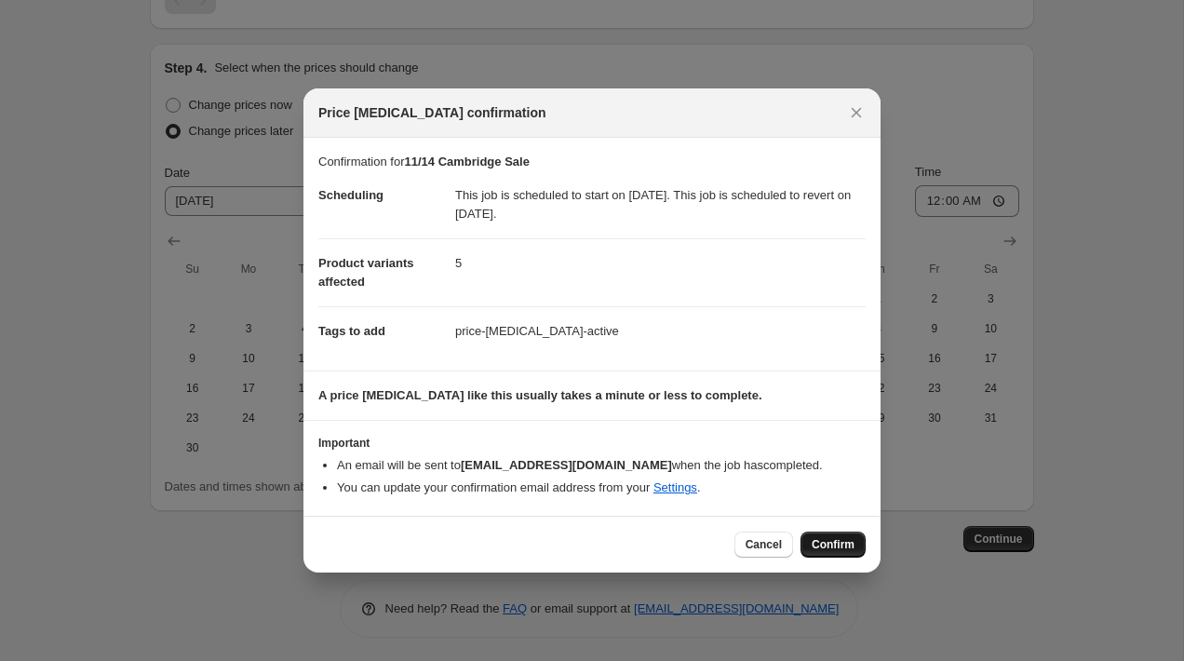
click at [819, 541] on span "Confirm" at bounding box center [833, 544] width 43 height 15
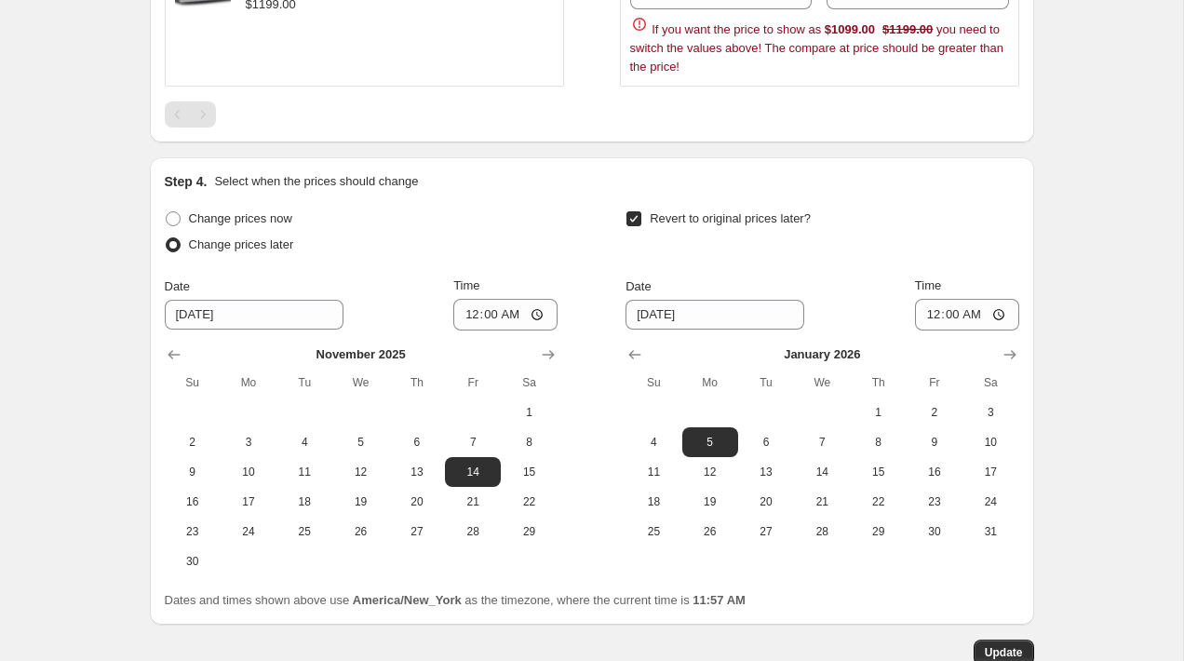
scroll to position [1939, 0]
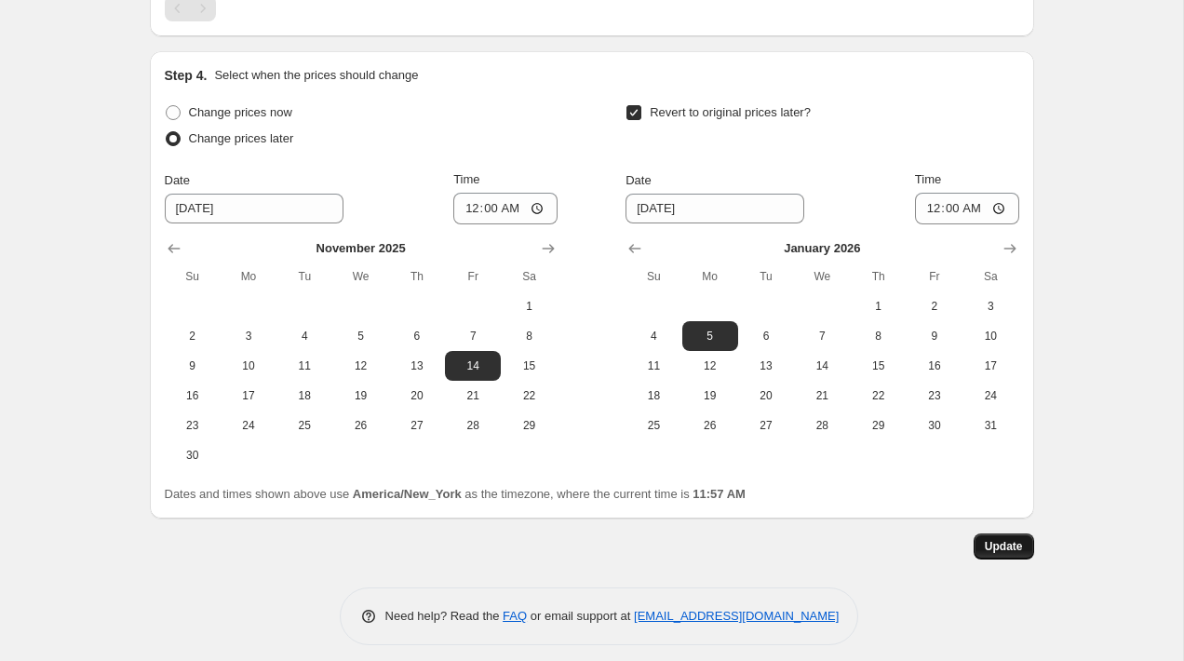
click at [1002, 548] on span "Update" at bounding box center [1004, 546] width 38 height 15
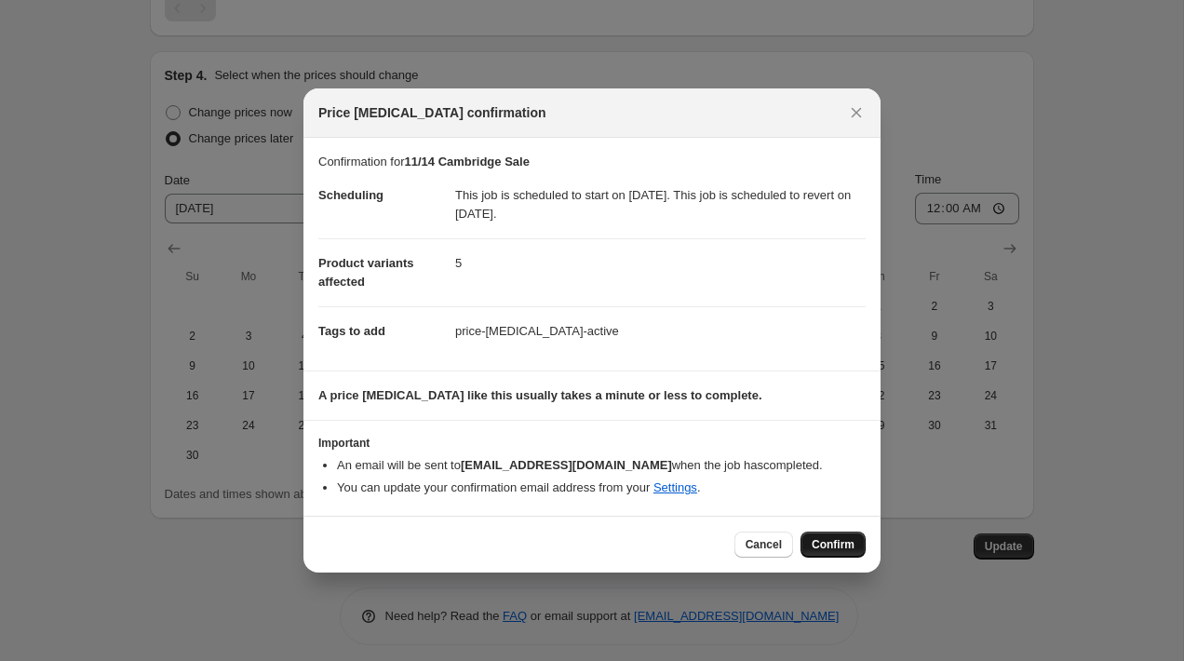
click at [821, 544] on span "Confirm" at bounding box center [833, 544] width 43 height 15
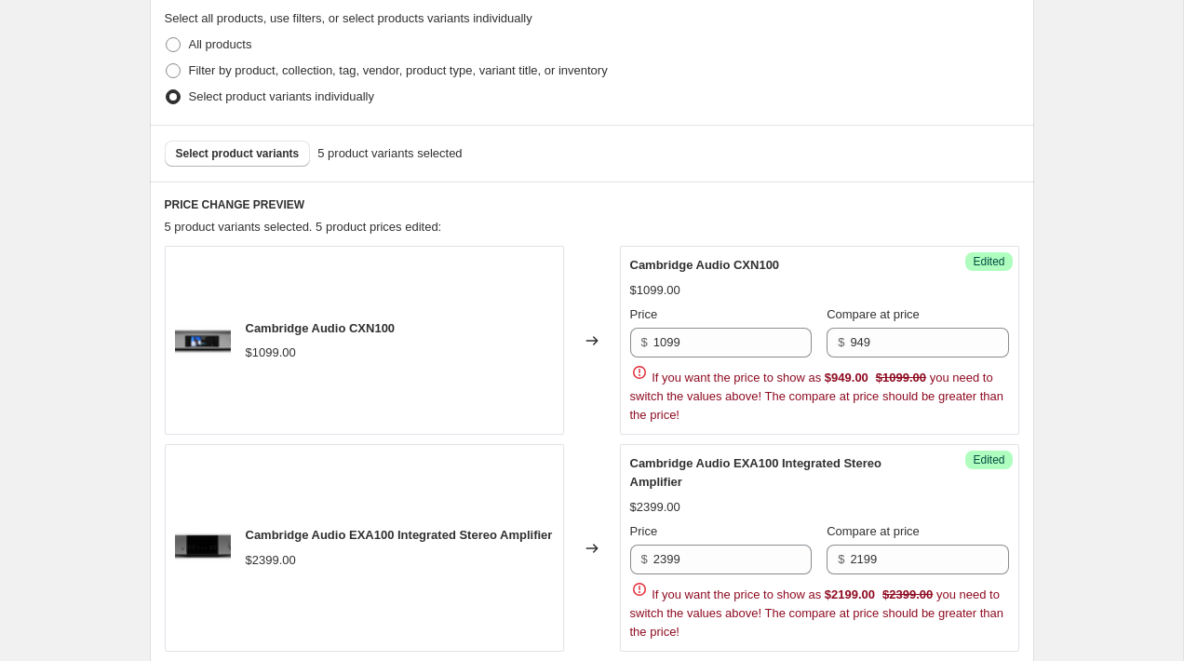
scroll to position [0, 0]
